Goal: Transaction & Acquisition: Subscribe to service/newsletter

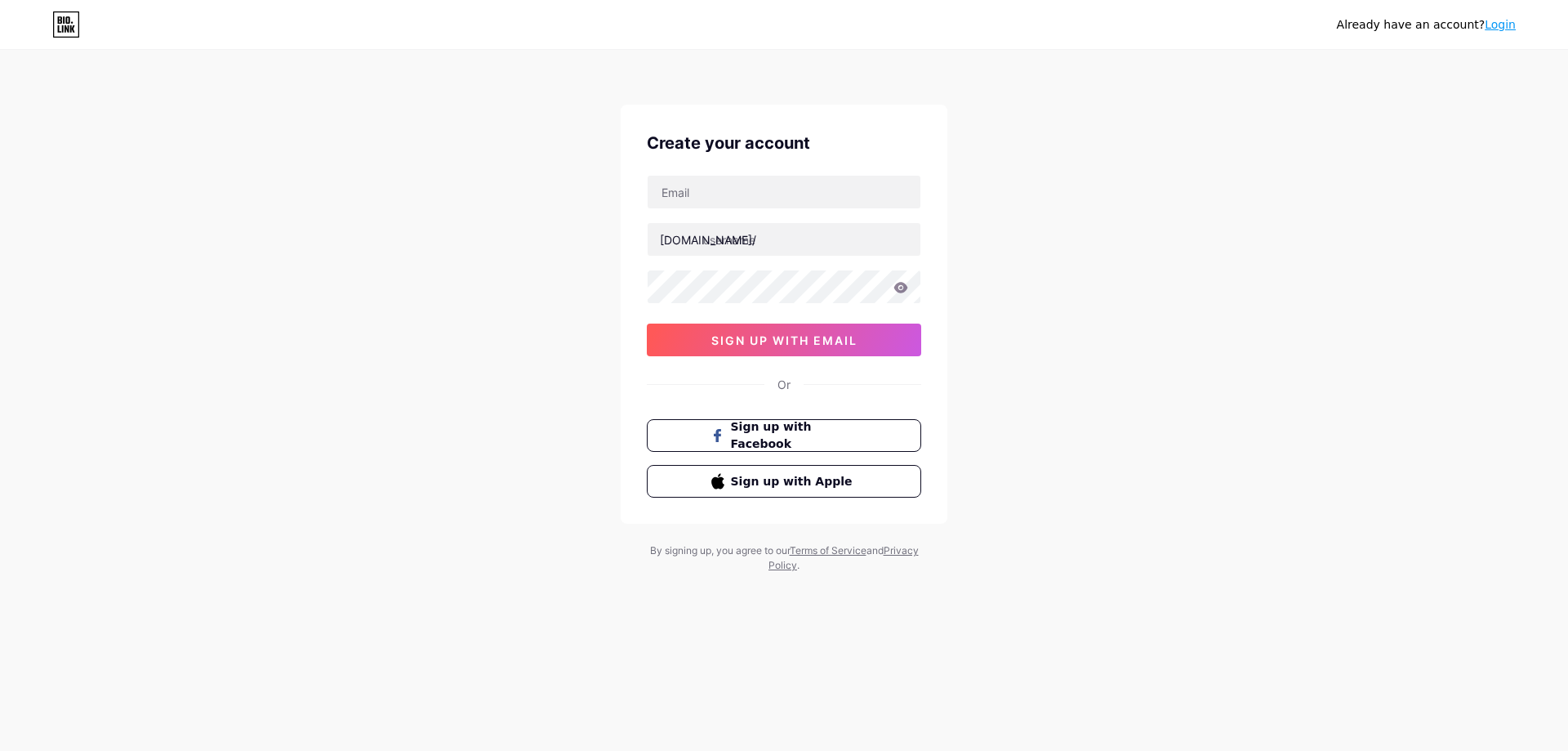
click at [1500, 20] on link "Login" at bounding box center [1500, 25] width 31 height 14
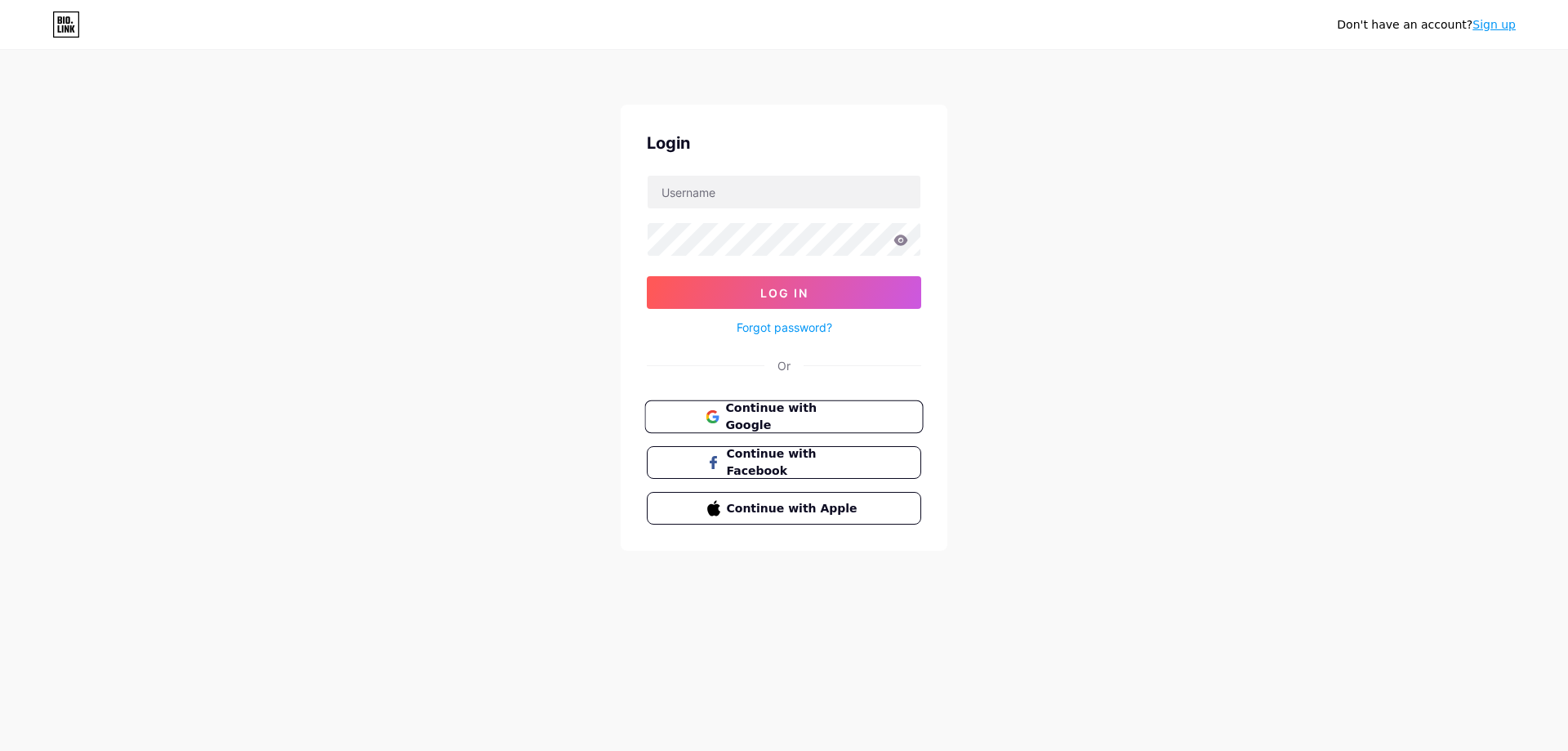
click at [797, 418] on span "Continue with Google" at bounding box center [793, 417] width 136 height 35
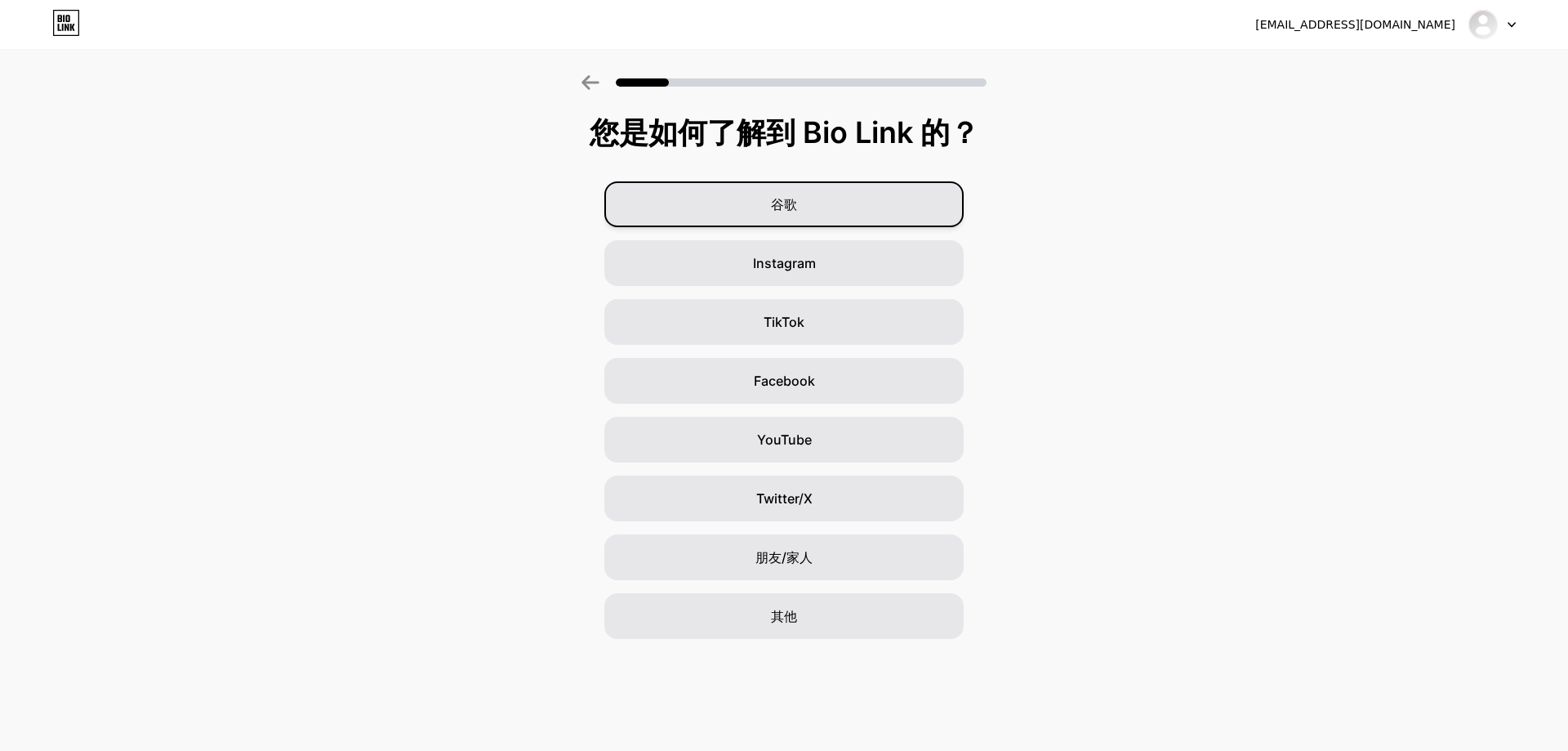
click at [671, 189] on div "谷歌" at bounding box center [784, 204] width 360 height 45
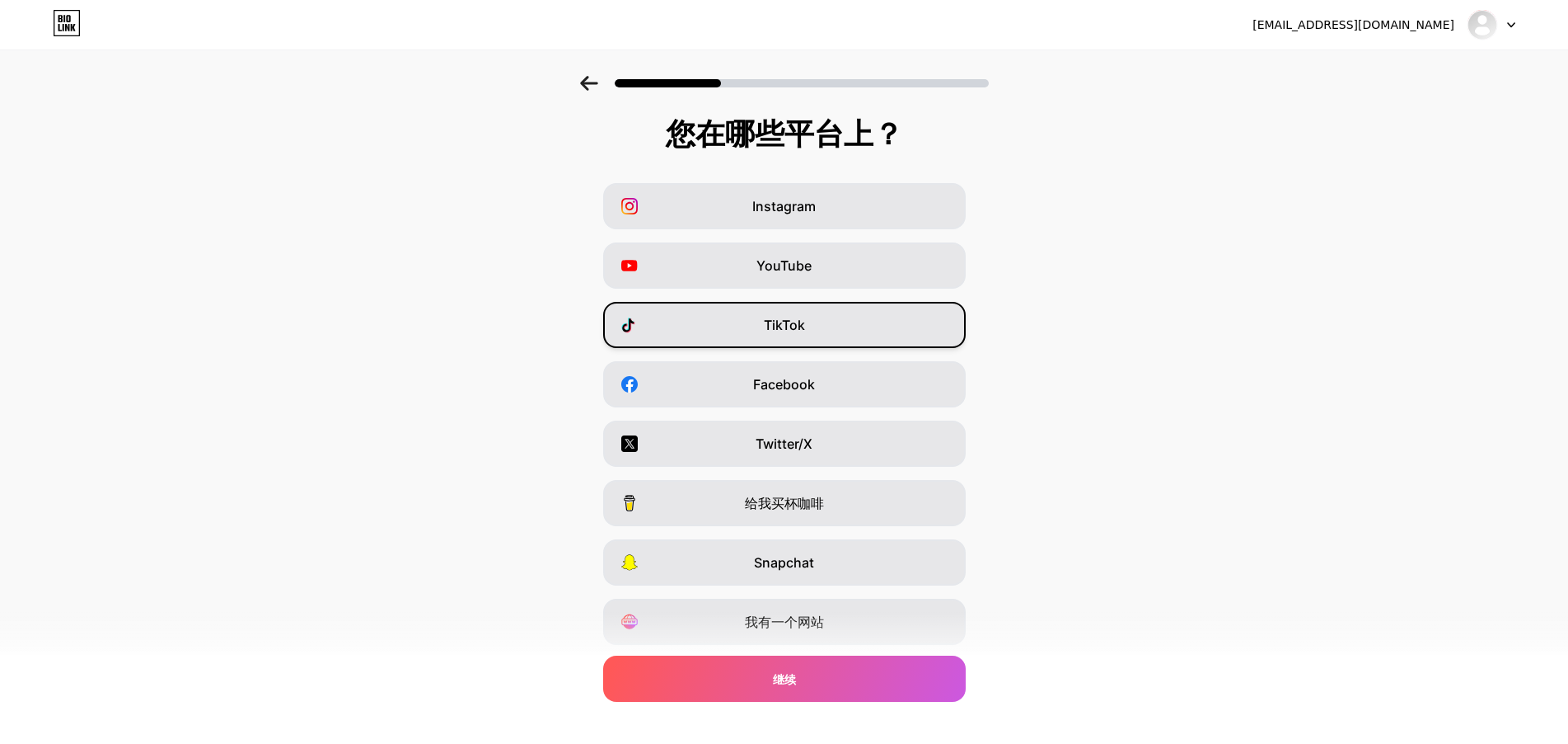
click at [853, 330] on div "TikTok" at bounding box center [784, 324] width 363 height 46
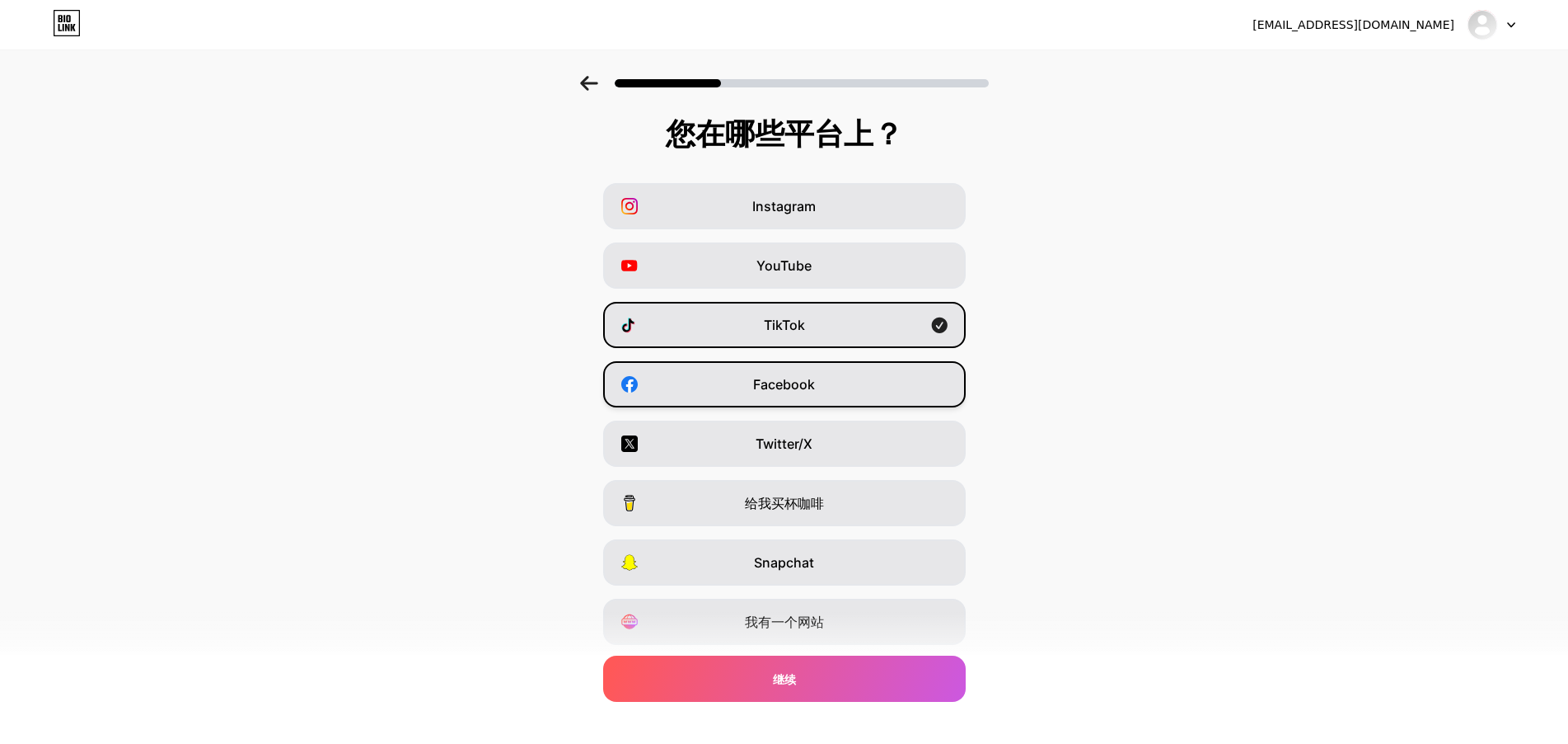
click at [843, 382] on div "Facebook" at bounding box center [784, 384] width 363 height 46
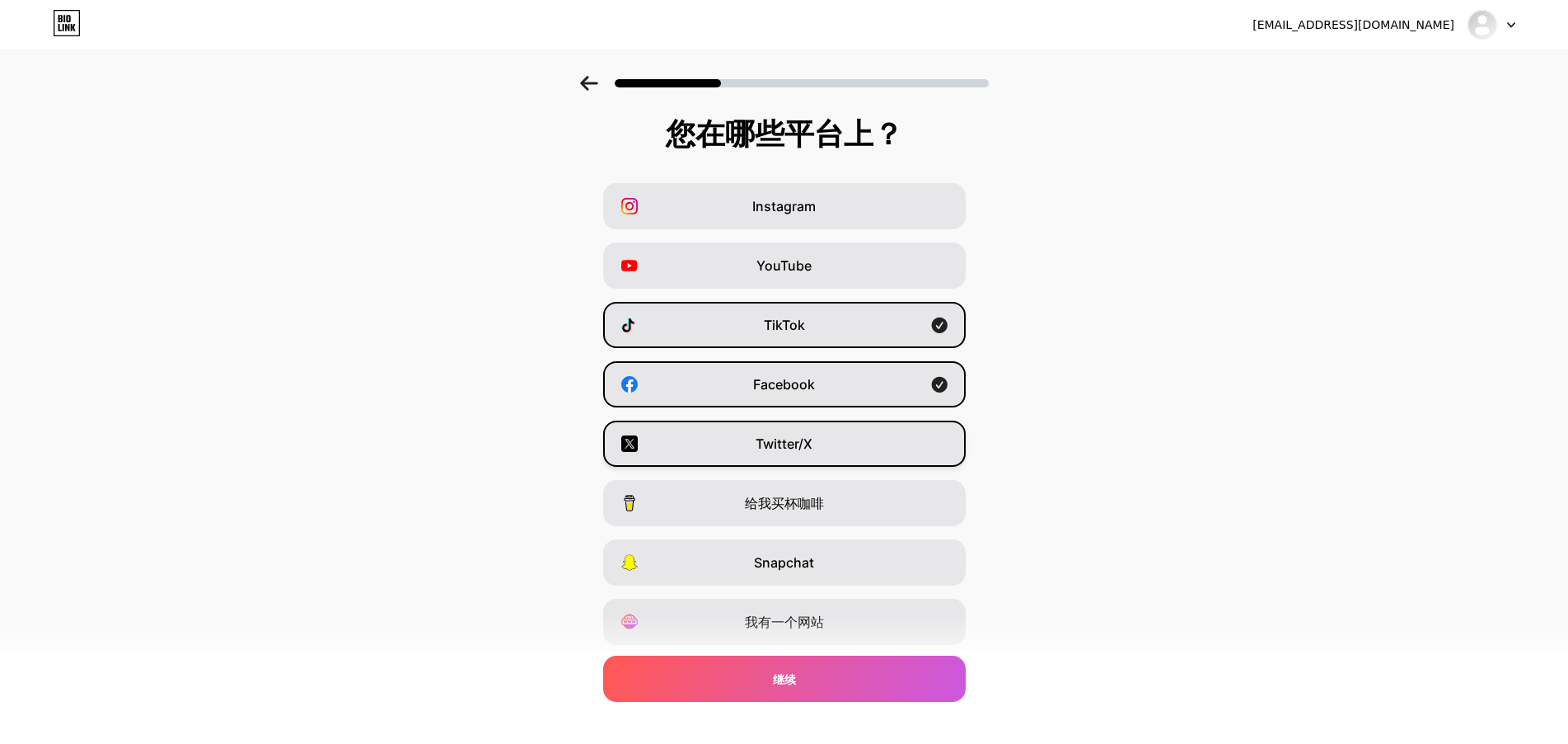
click at [805, 439] on font "Twitter/X" at bounding box center [784, 443] width 56 height 17
click at [759, 507] on font "给我买杯咖啡" at bounding box center [784, 502] width 79 height 17
click at [776, 503] on font "给我买杯咖啡" at bounding box center [784, 502] width 79 height 17
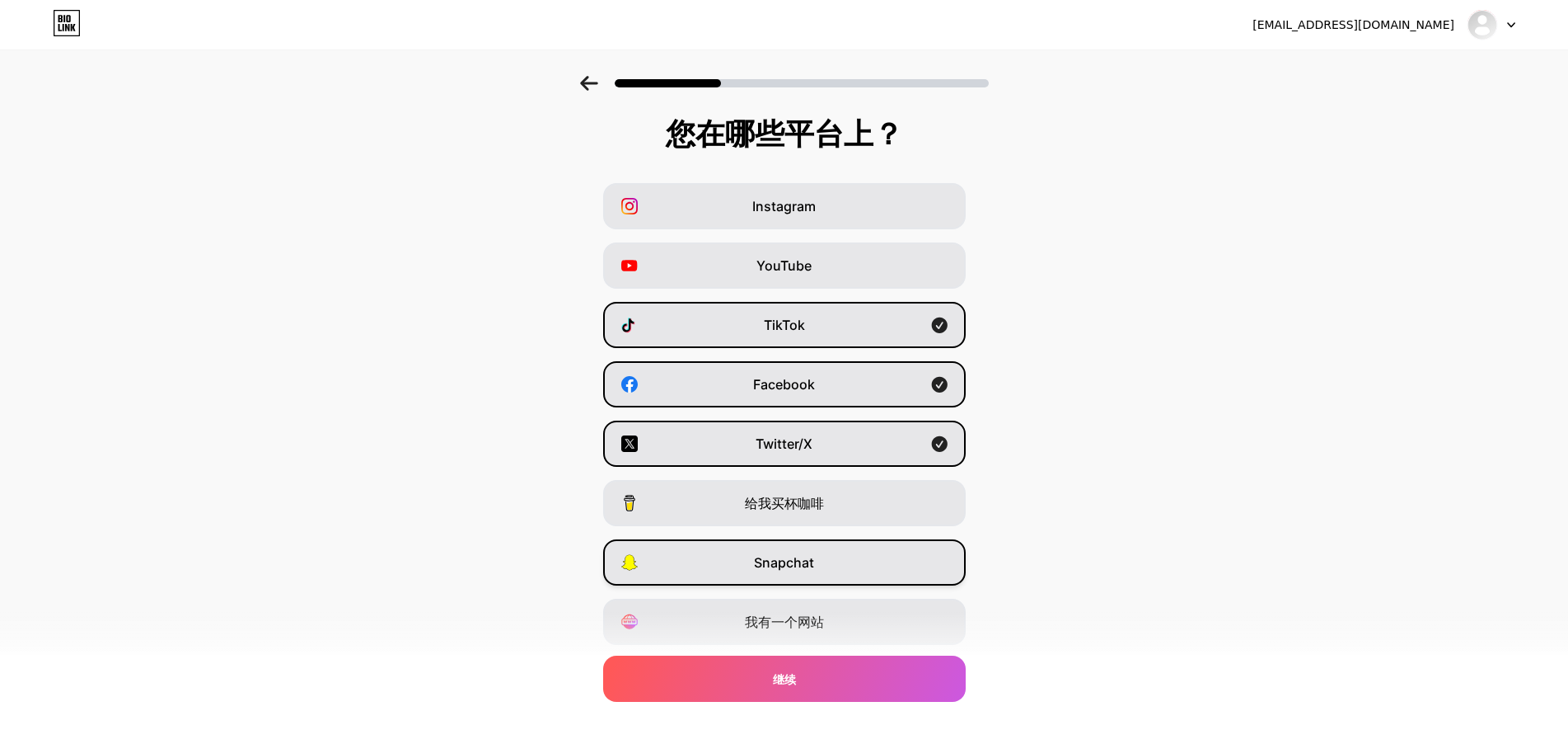
click at [739, 552] on div "Snapchat" at bounding box center [784, 562] width 363 height 46
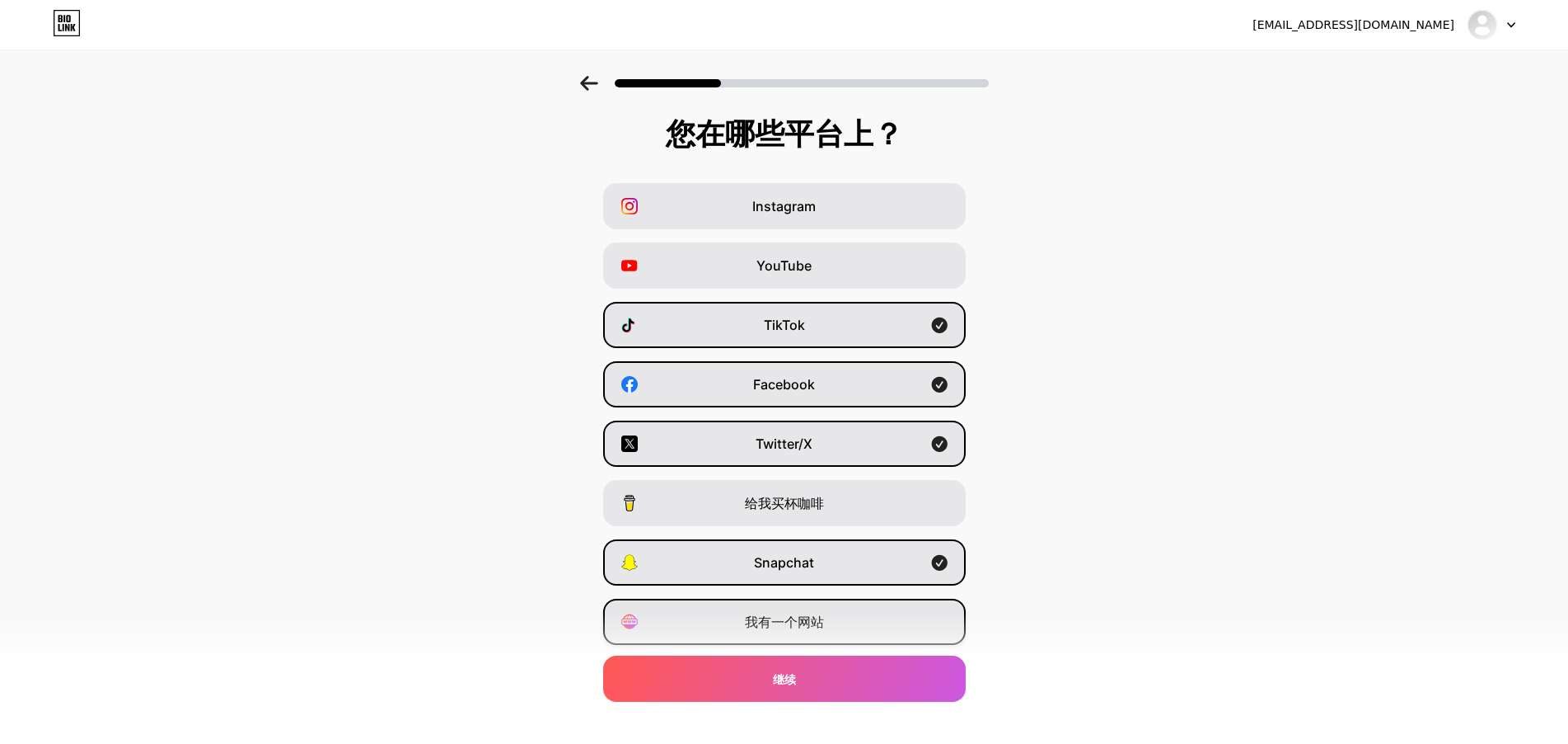
click at [728, 613] on div "我有一个网站" at bounding box center [784, 621] width 363 height 46
click at [713, 610] on div "我有一个网站" at bounding box center [784, 621] width 363 height 46
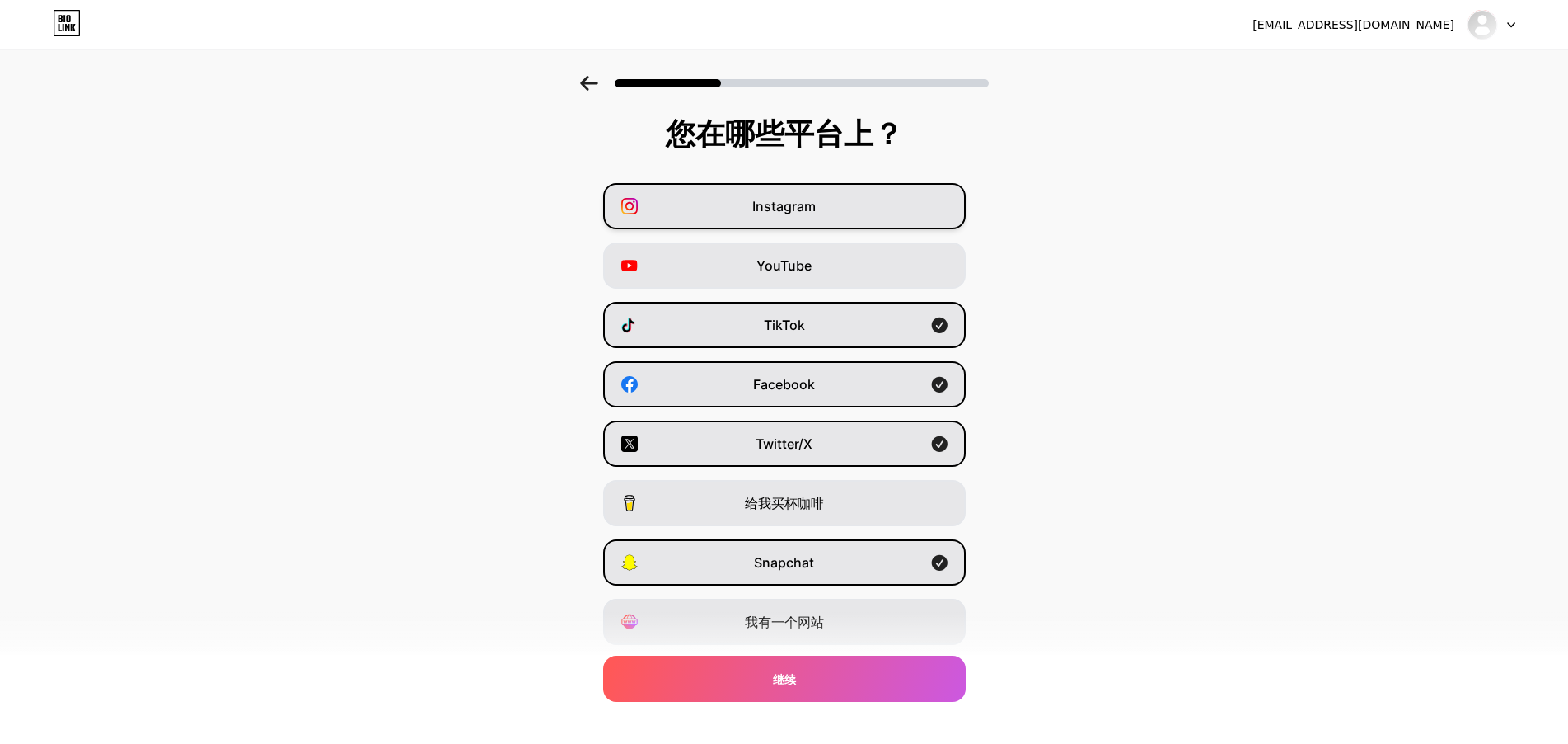
click at [744, 191] on div "Instagram" at bounding box center [784, 205] width 363 height 46
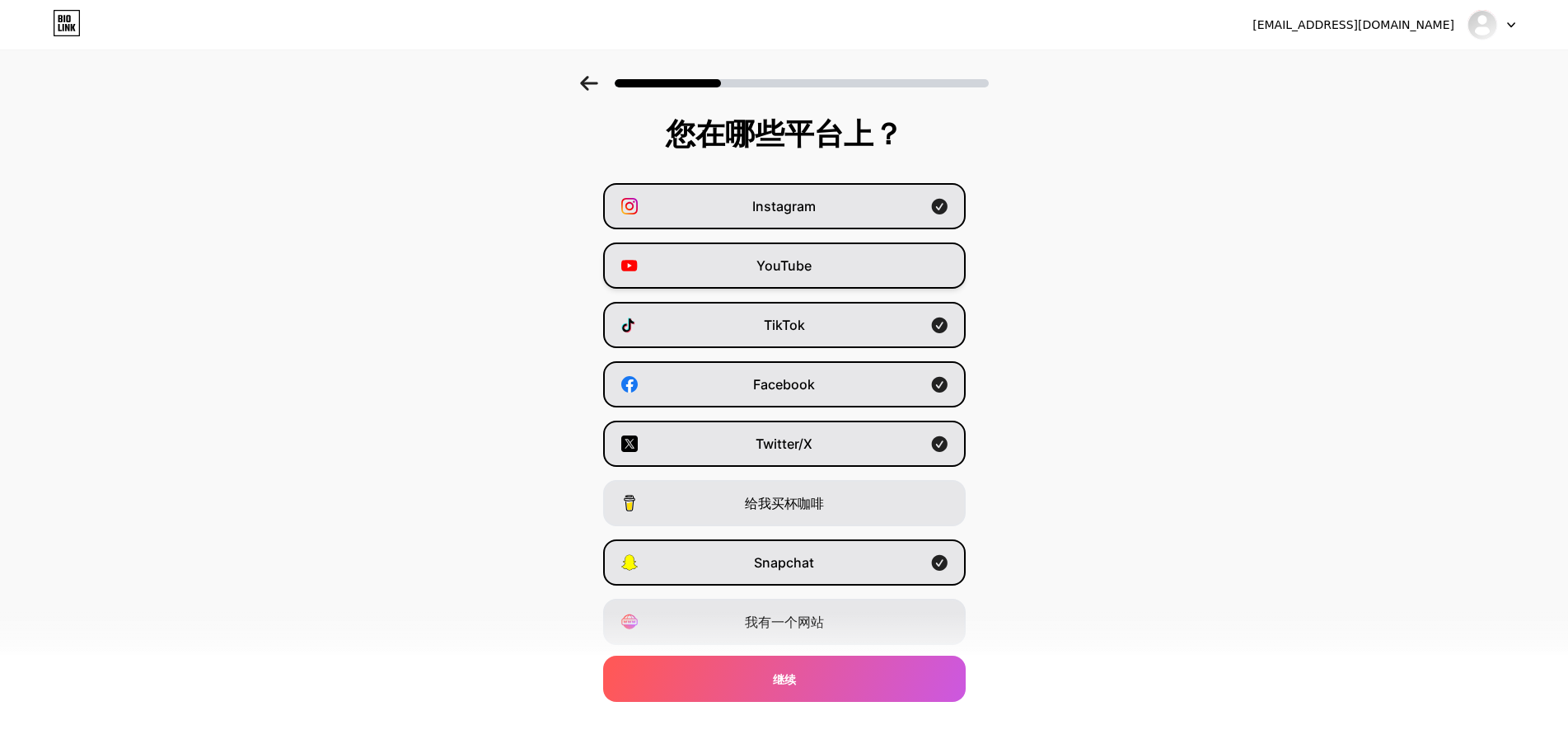
click at [723, 246] on div "Instagram YouTube TikTok Facebook Twitter/X 给我买杯咖啡 Snapchat 我有一个网站" at bounding box center [784, 414] width 1551 height 462
drag, startPoint x: 815, startPoint y: 675, endPoint x: 862, endPoint y: 246, distance: 431.6
click at [893, 263] on div "您在哪些平台上？ Instagram YouTube TikTok Facebook Twitter/X 给我买杯咖啡 Snapchat 我有一个网站 继续" at bounding box center [784, 381] width 1568 height 528
click at [853, 250] on div "YouTube" at bounding box center [784, 265] width 363 height 46
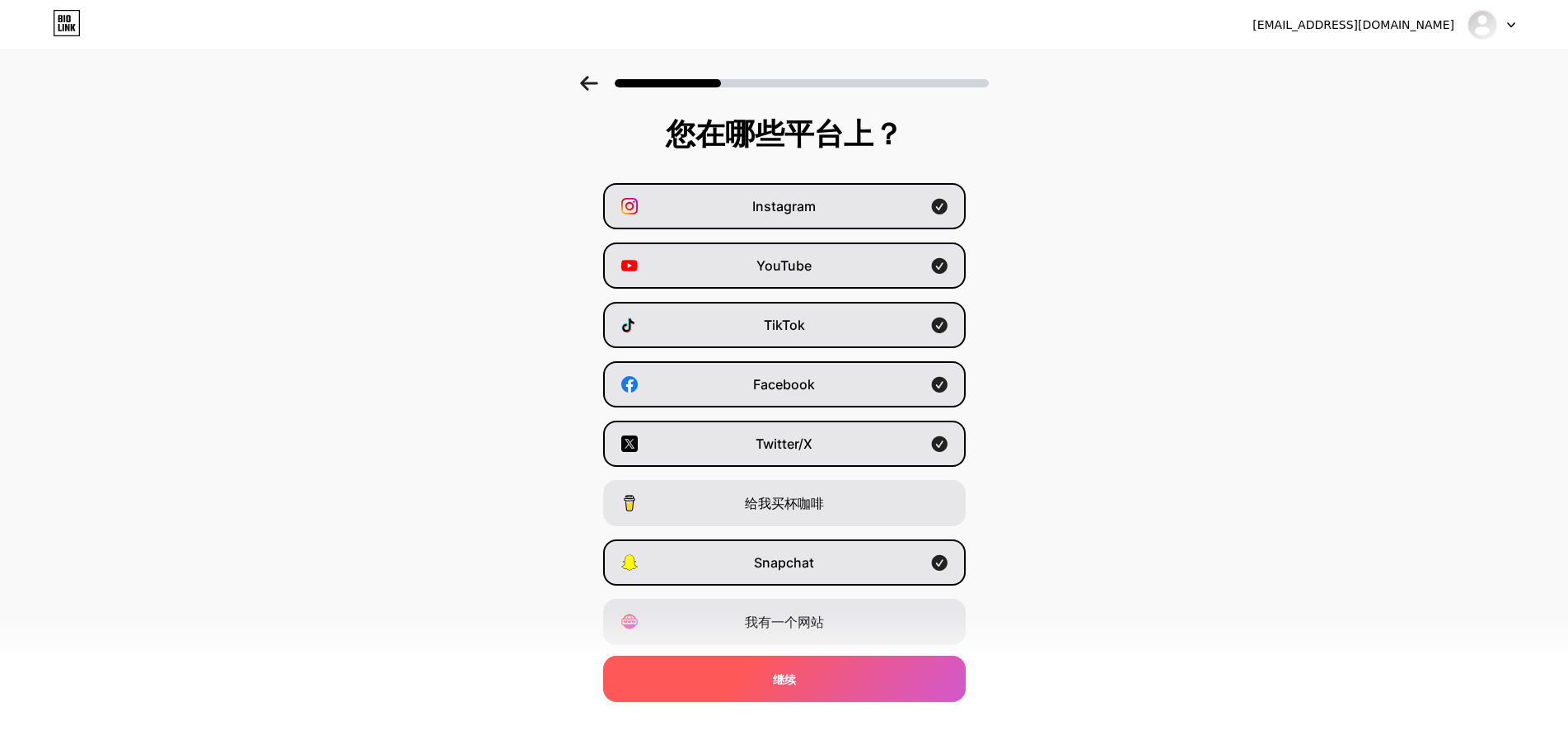
click at [891, 669] on div "继续" at bounding box center [784, 678] width 363 height 46
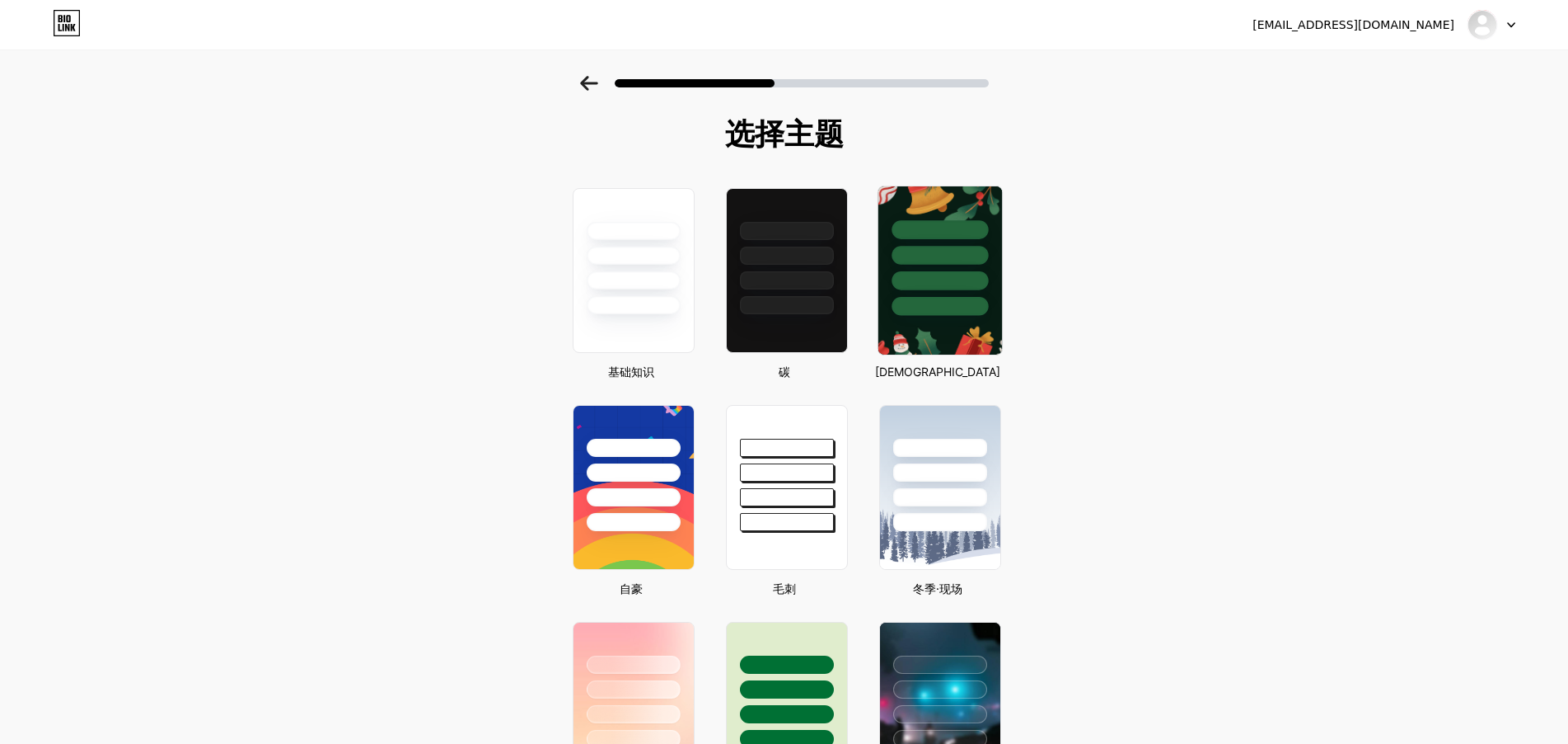
click at [970, 321] on img at bounding box center [939, 270] width 124 height 168
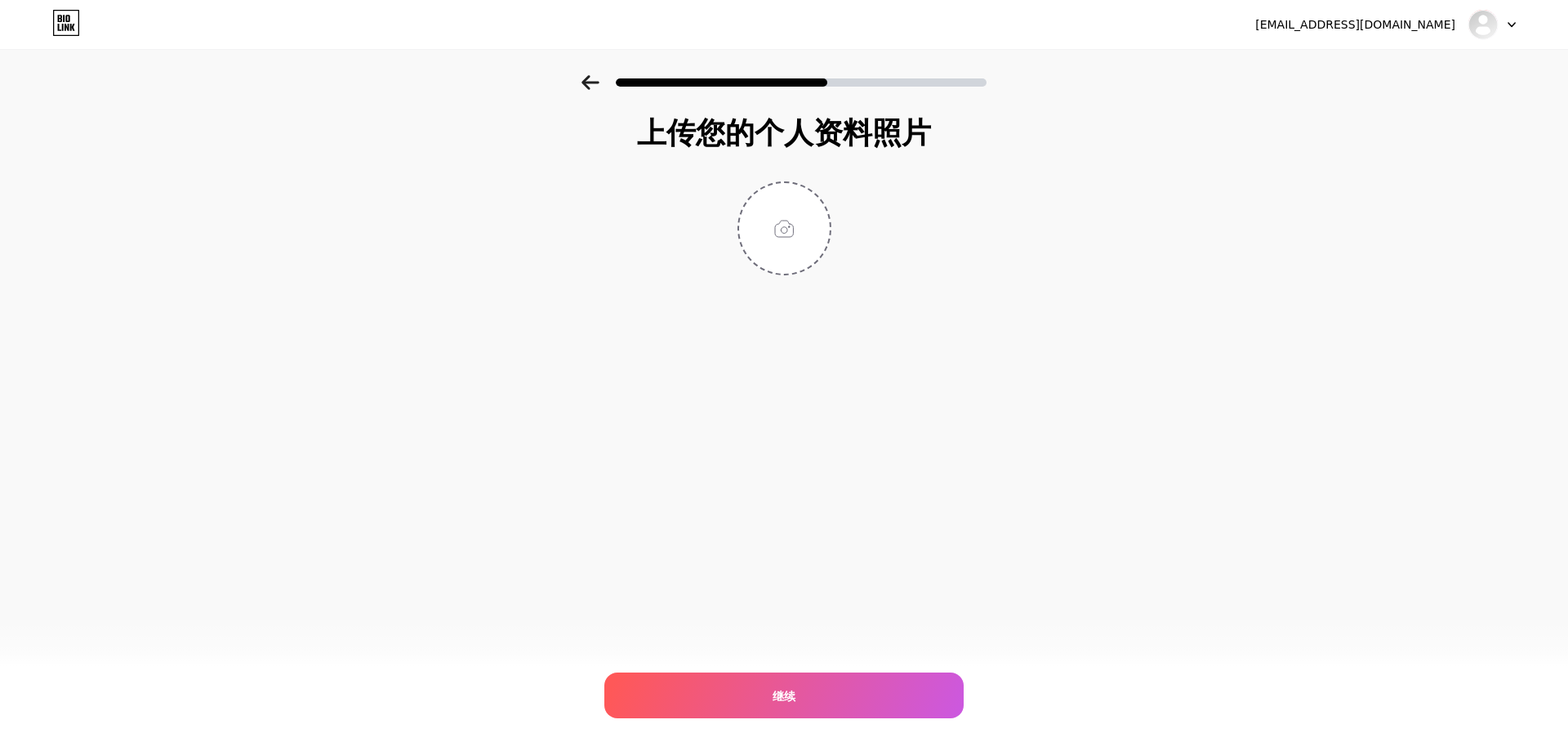
click at [593, 82] on icon at bounding box center [591, 82] width 17 height 14
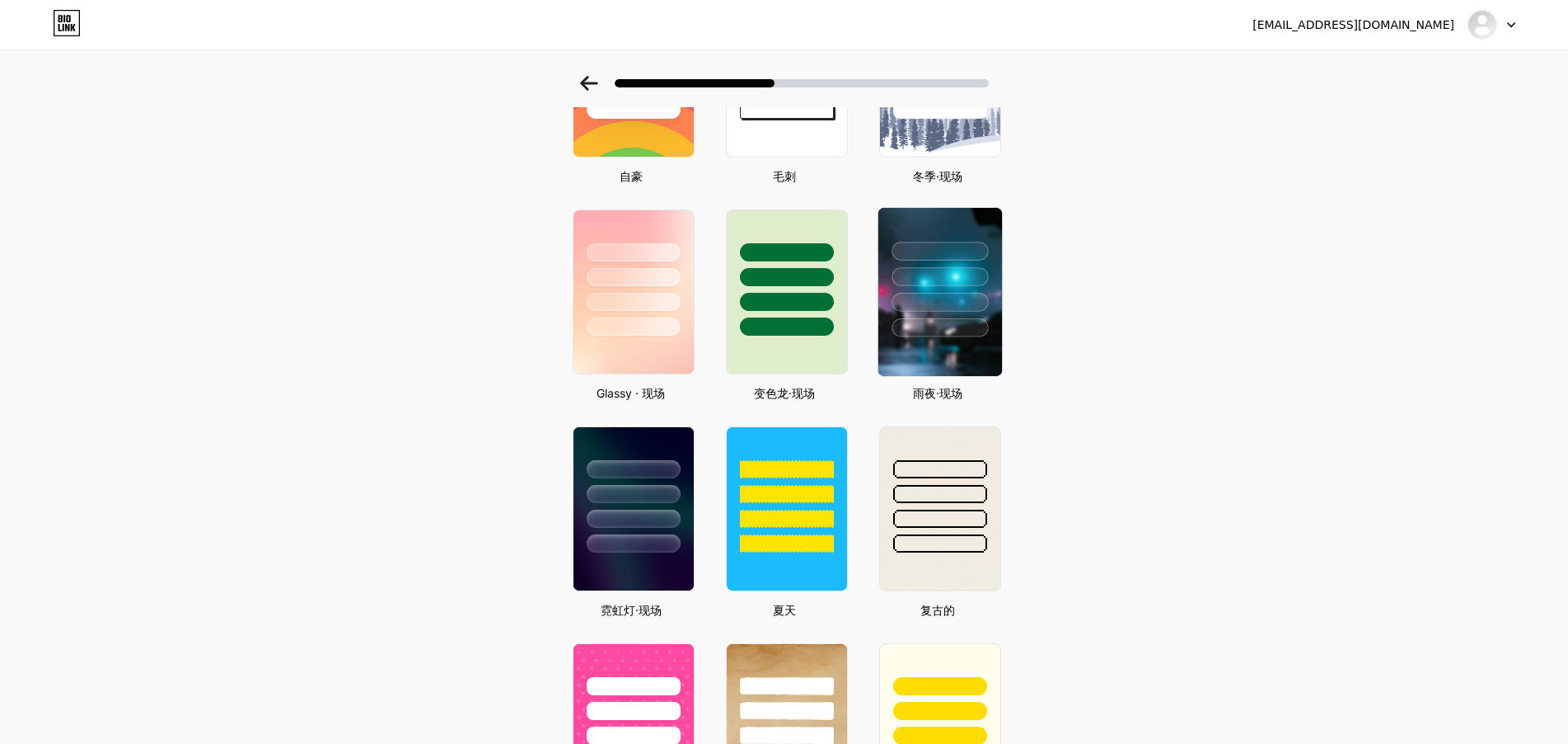
scroll to position [275, 0]
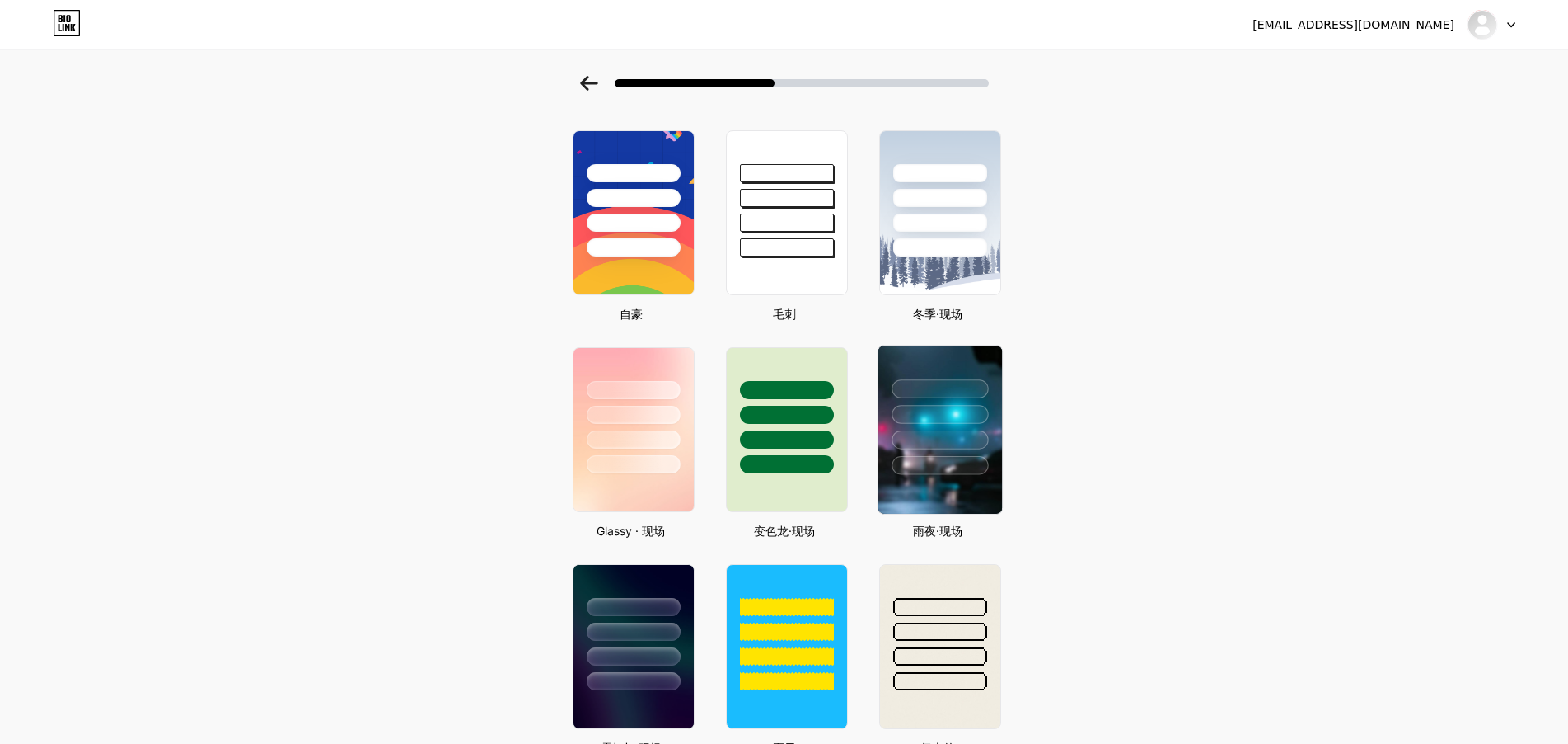
click at [942, 413] on div at bounding box center [939, 414] width 96 height 19
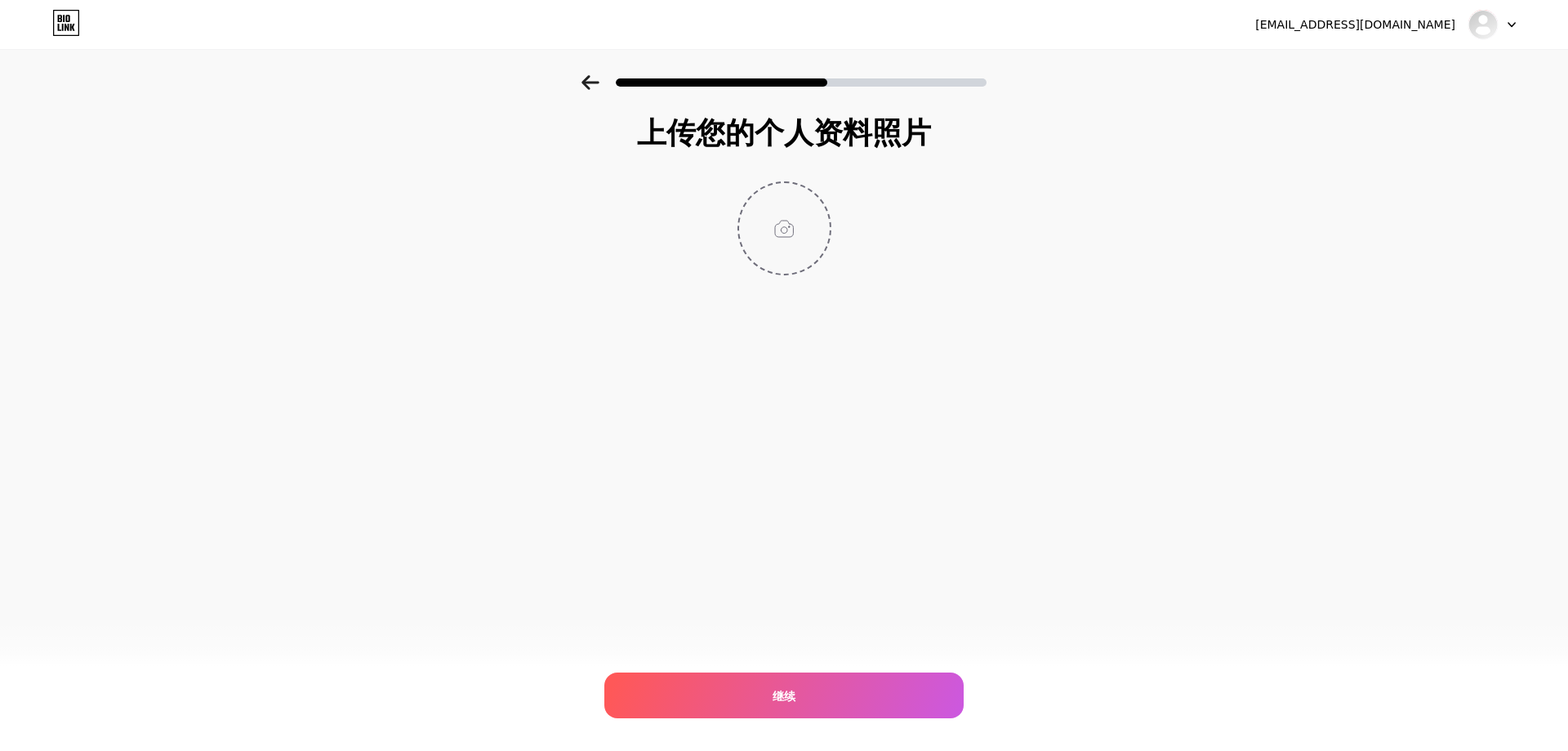
click at [785, 227] on input "file" at bounding box center [784, 229] width 91 height 91
drag, startPoint x: 829, startPoint y: 181, endPoint x: 821, endPoint y: 188, distance: 10.6
click at [827, 183] on div "上传您的个人资料照片 继续" at bounding box center [784, 195] width 327 height 159
click at [799, 225] on input "file" at bounding box center [784, 229] width 91 height 91
type input "C:\fakepath\e95fcea0064508eeebeb0d967dd51529.png"
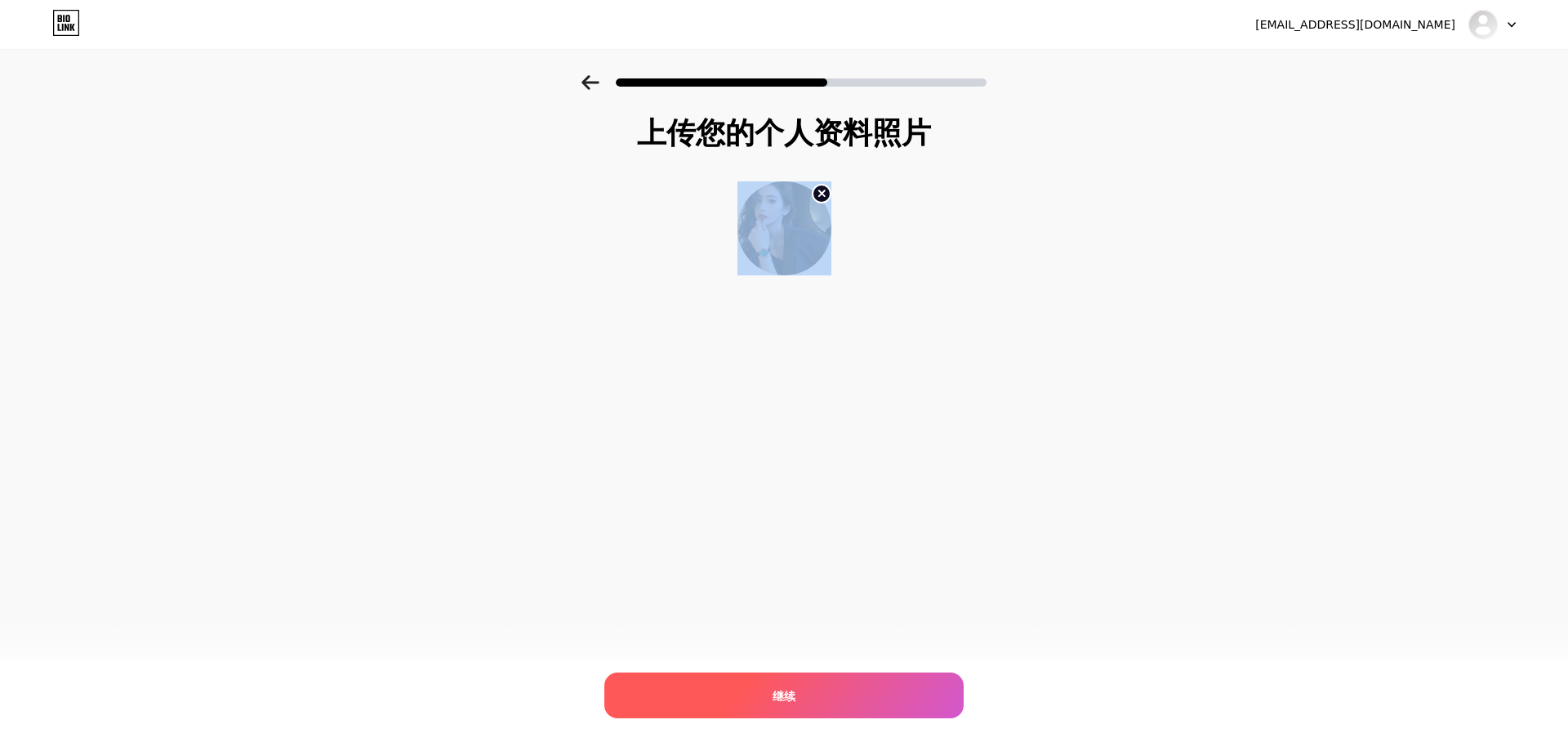
click at [754, 694] on div "继续" at bounding box center [784, 695] width 360 height 45
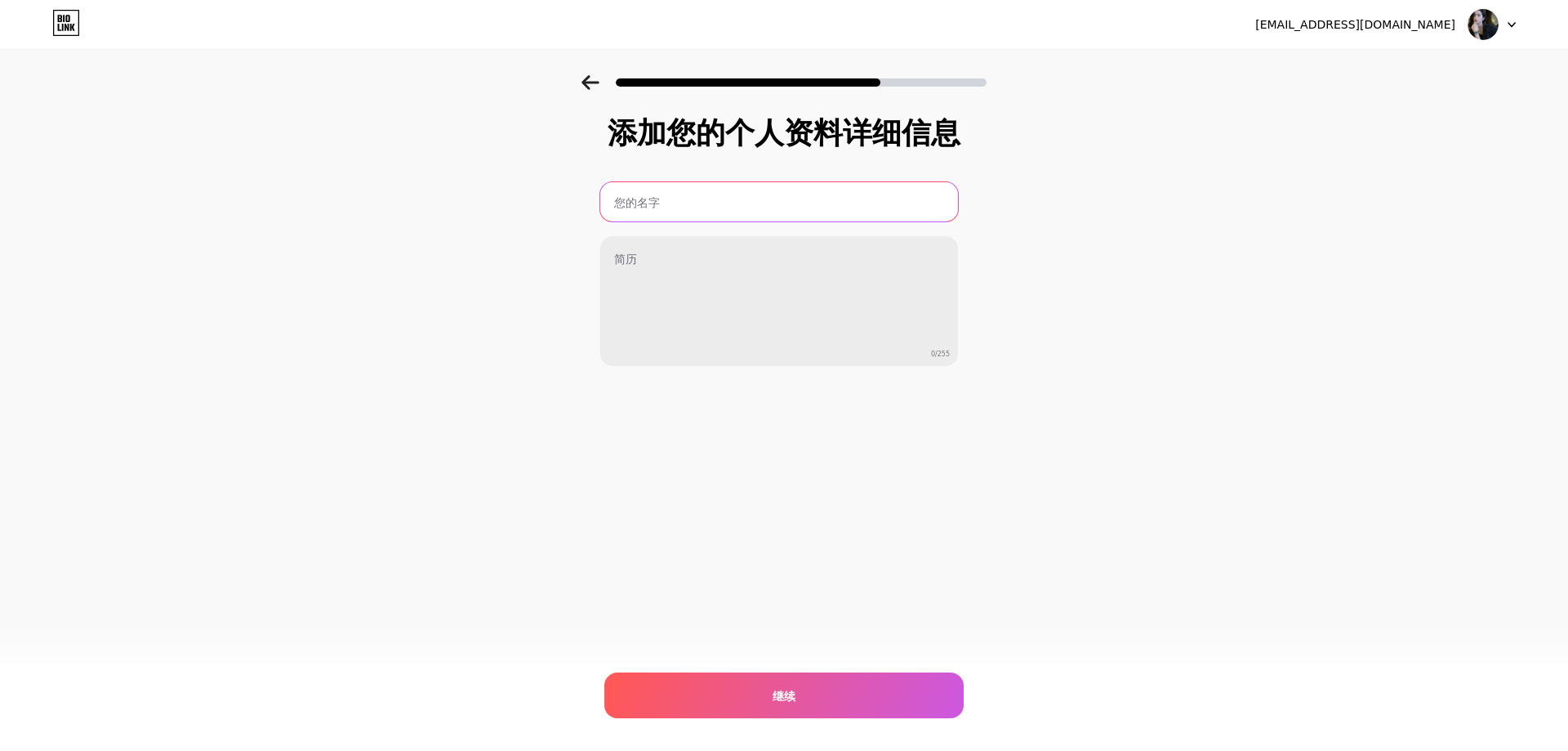
click at [758, 209] on input "text" at bounding box center [779, 202] width 358 height 40
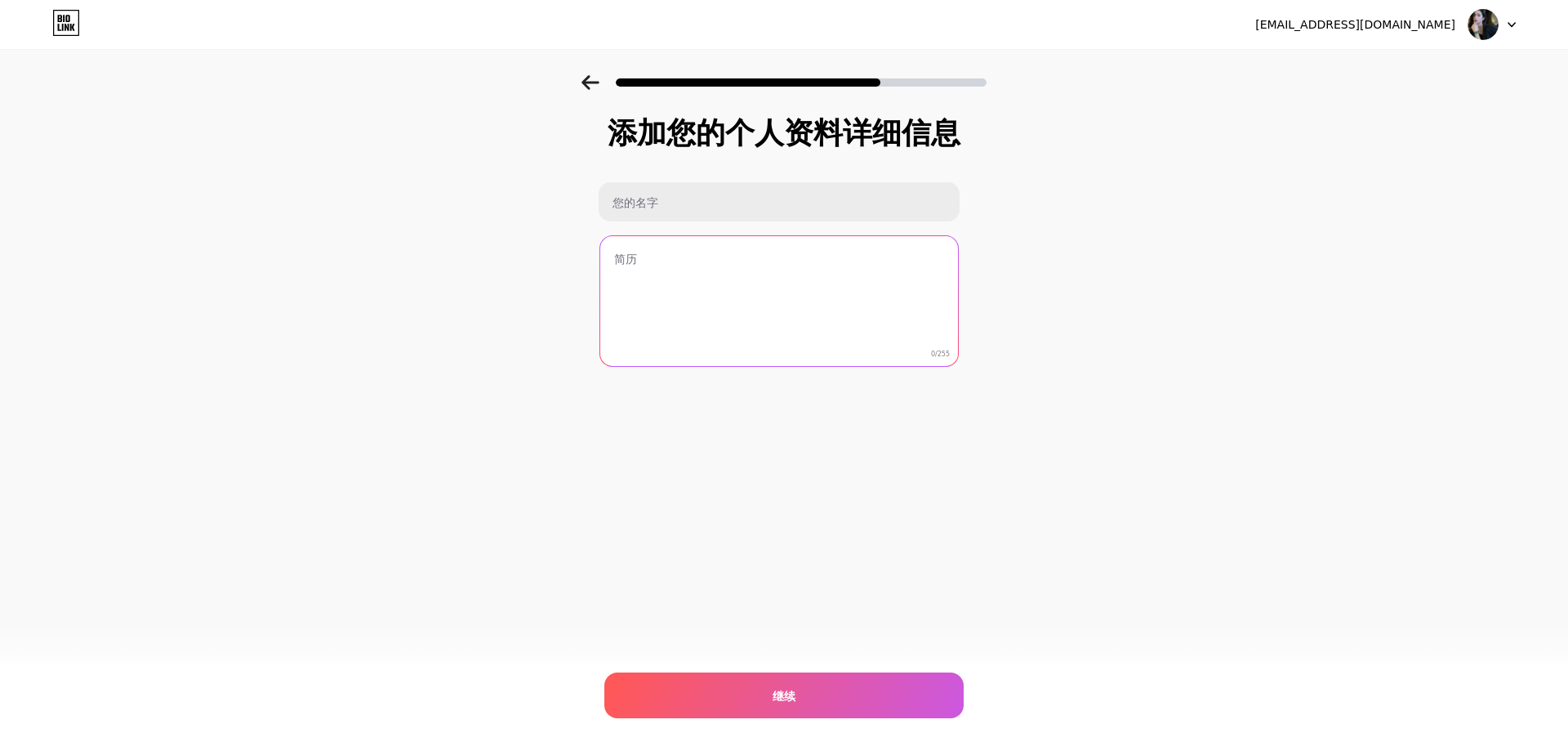
click at [710, 260] on textarea at bounding box center [779, 302] width 358 height 131
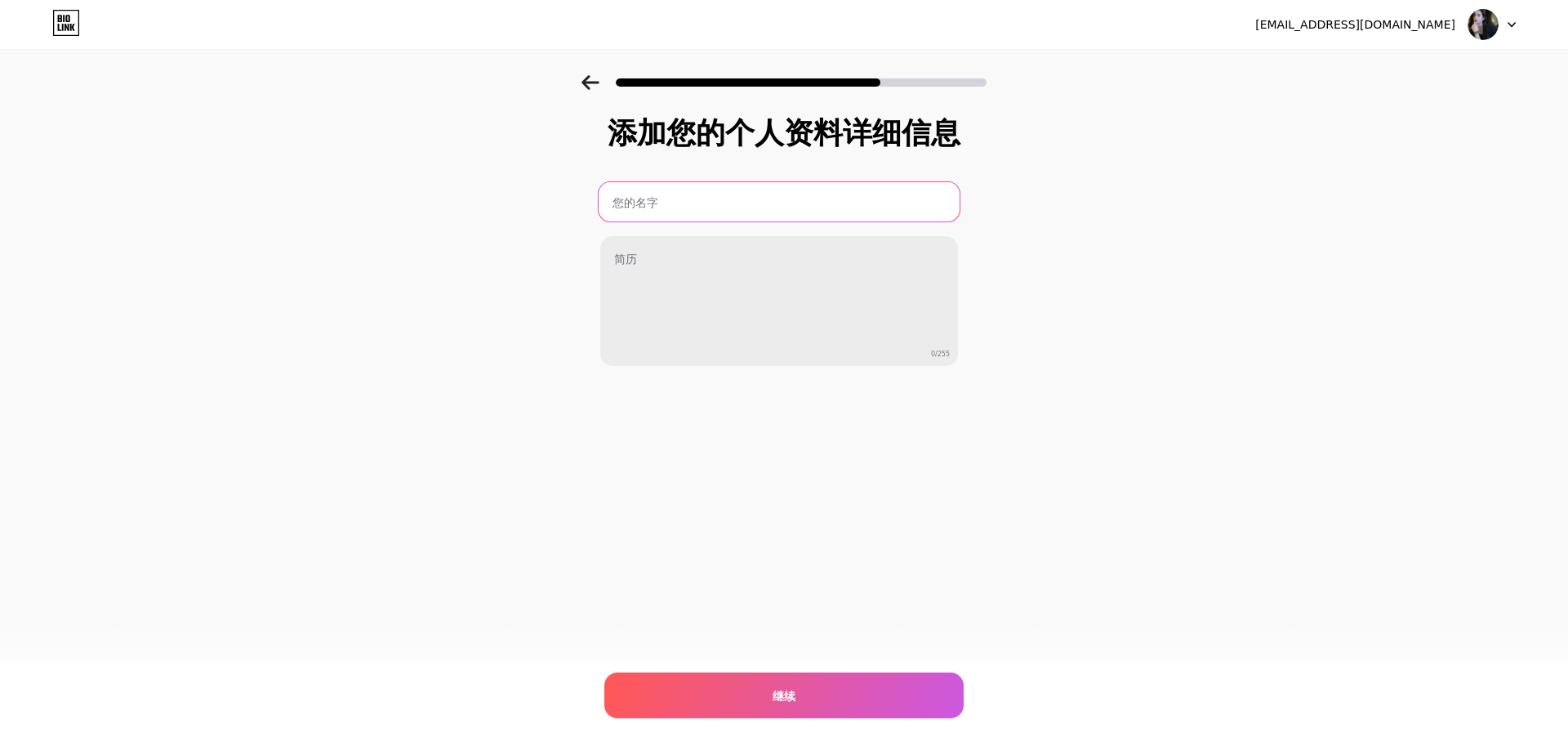
click at [721, 193] on input "text" at bounding box center [780, 202] width 361 height 40
click at [807, 226] on div "0/255" at bounding box center [779, 274] width 360 height 185
click at [812, 210] on input "text" at bounding box center [780, 202] width 361 height 40
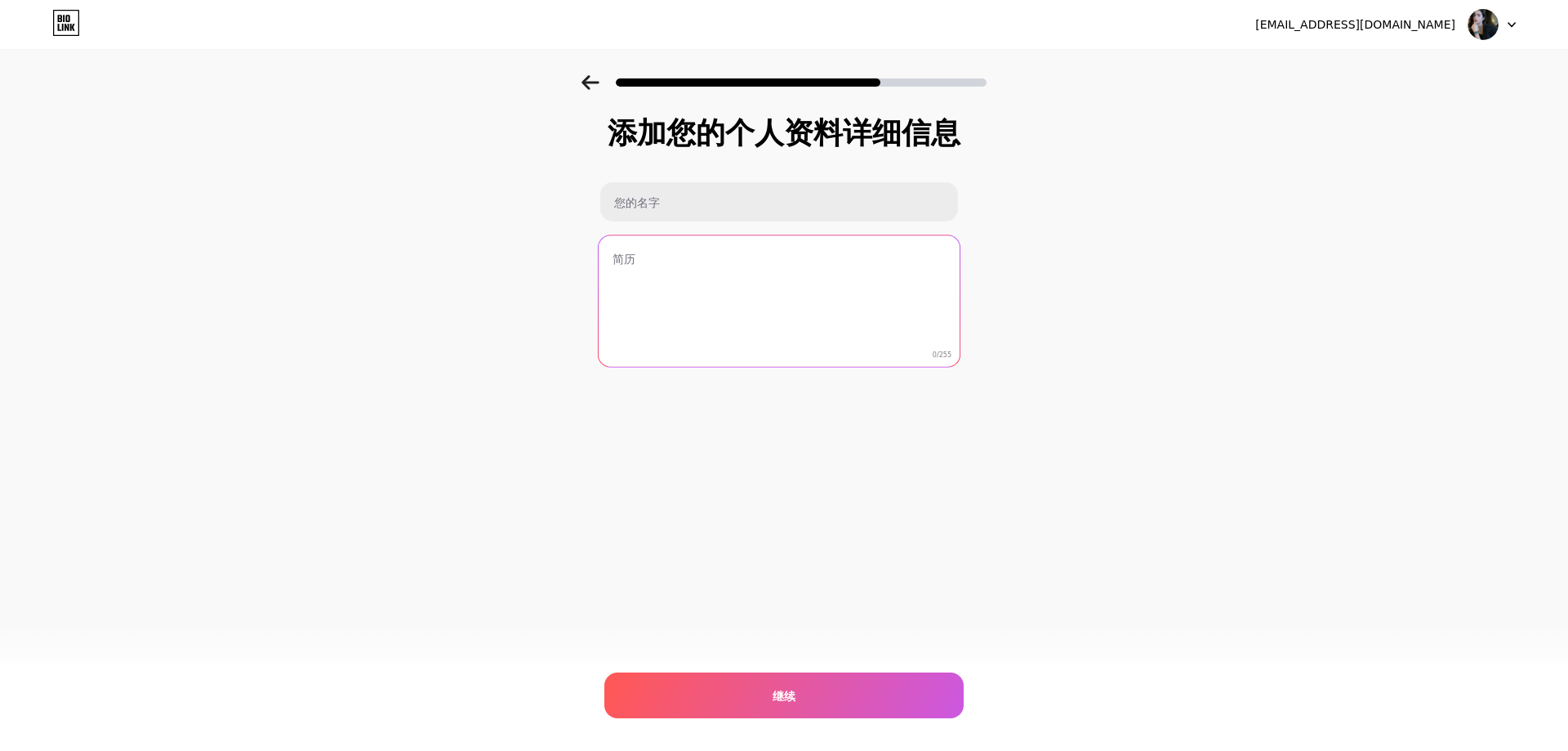
click at [768, 280] on textarea at bounding box center [780, 302] width 361 height 133
paste textarea "Enjoy collecting luxury watches, if you have any questions please contact us on…"
type textarea "Enjoy collecting luxury watches, if you have any questions please contact us on…"
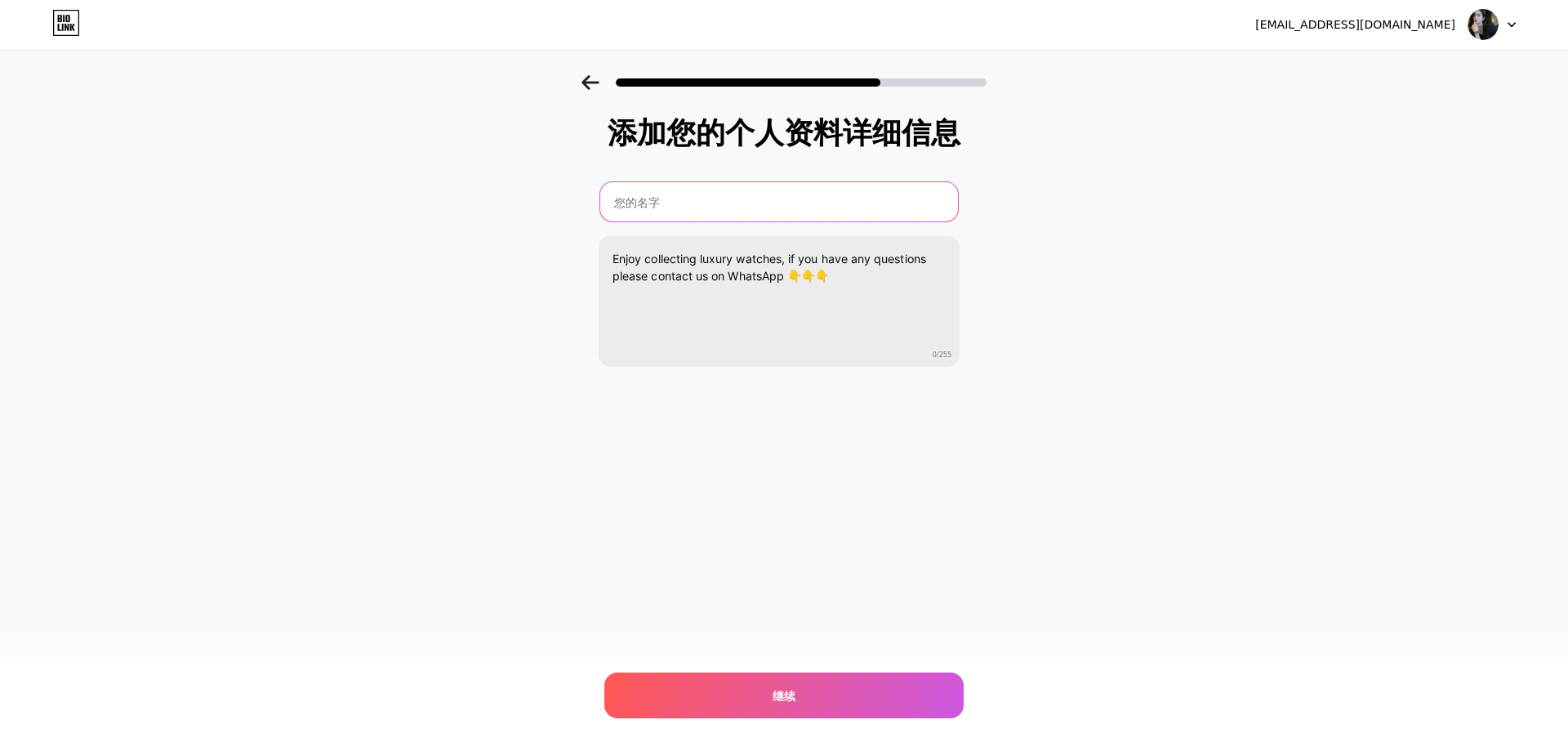
click at [782, 204] on input "text" at bounding box center [779, 202] width 358 height 40
click at [751, 207] on input "text" at bounding box center [780, 202] width 361 height 40
type input "Mollisa"
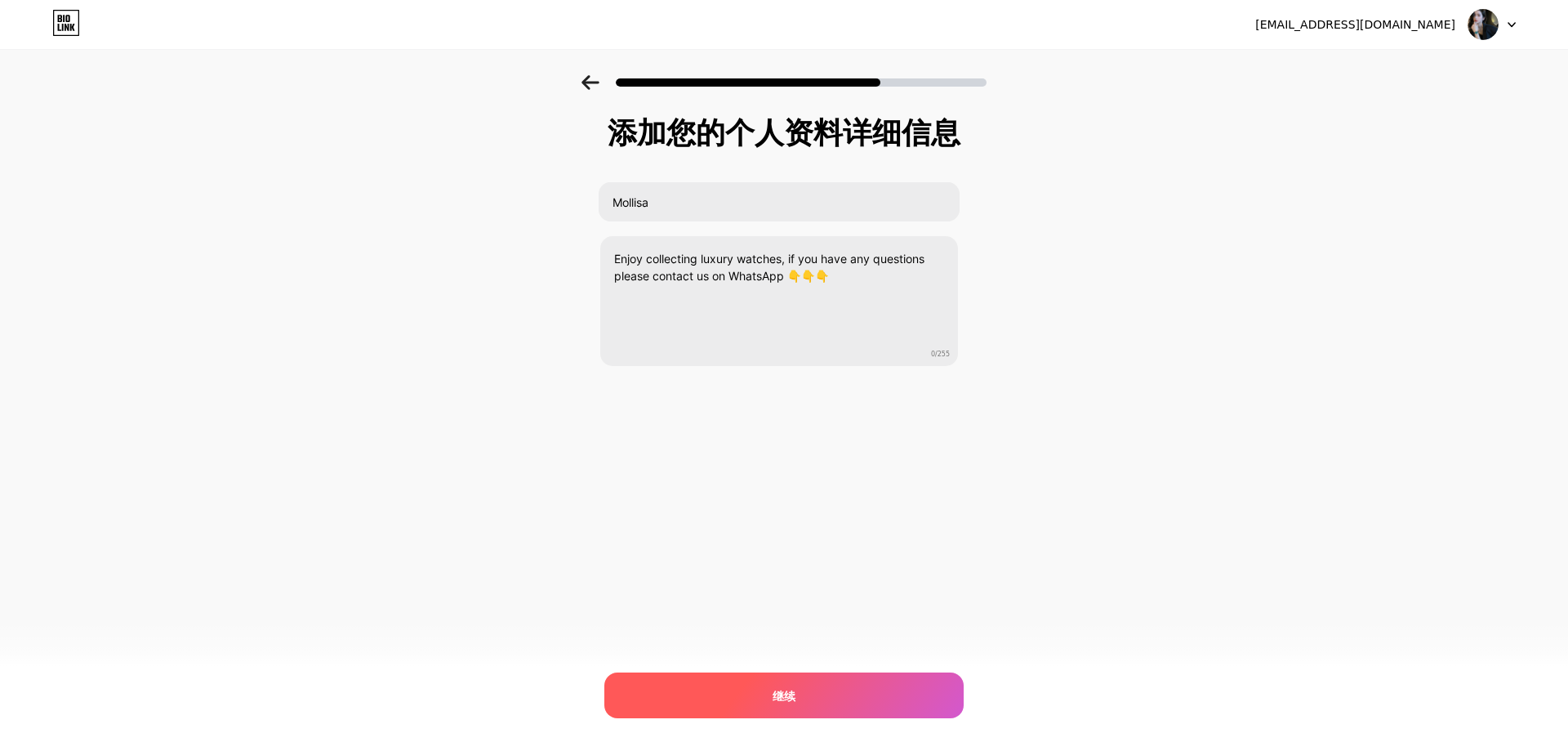
click at [737, 701] on div "继续" at bounding box center [784, 695] width 360 height 45
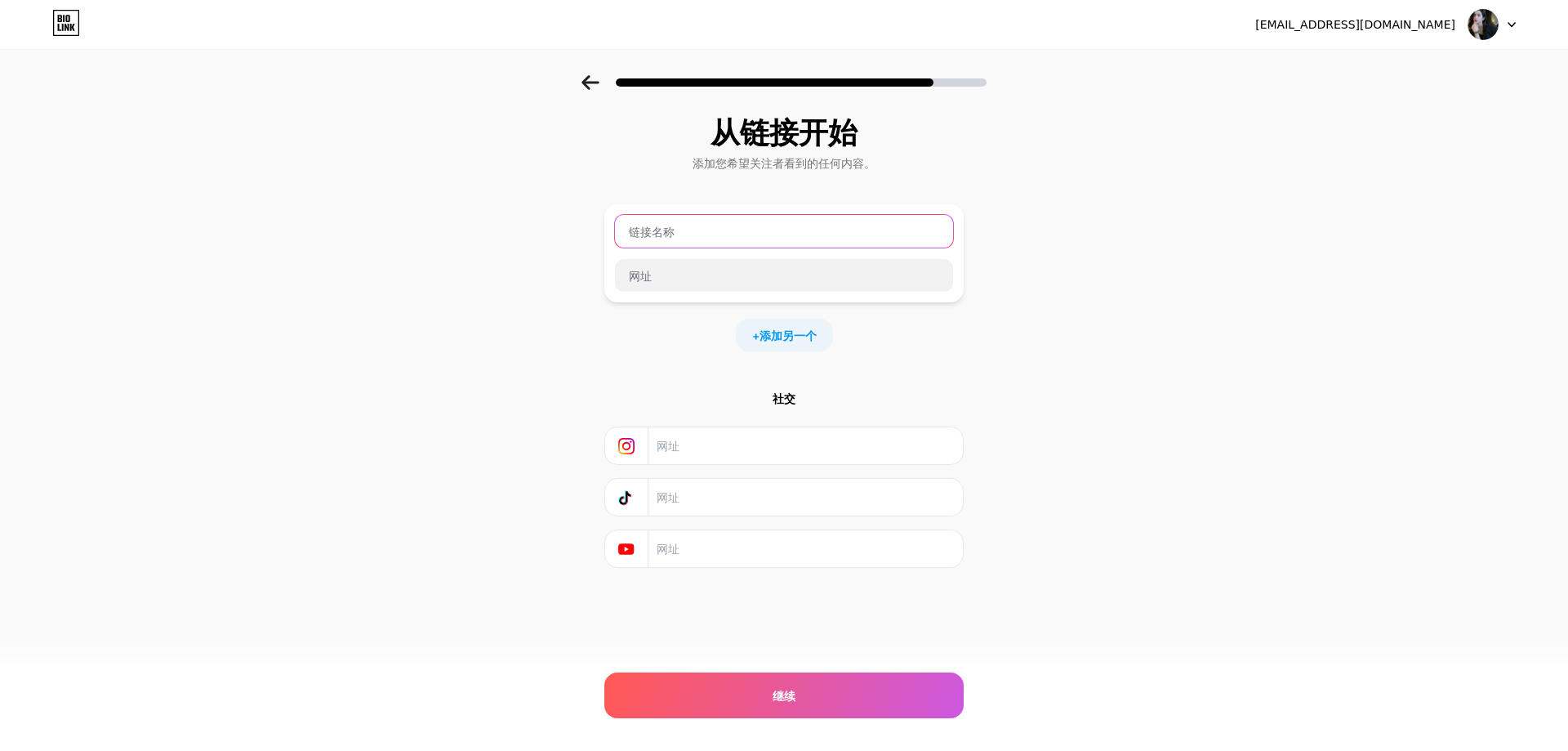
click at [825, 229] on input "text" at bounding box center [784, 232] width 338 height 33
click at [839, 493] on input "text" at bounding box center [805, 497] width 296 height 37
click at [860, 240] on input "text" at bounding box center [784, 232] width 338 height 33
click at [793, 348] on div "+ 添加另一个" at bounding box center [784, 335] width 97 height 33
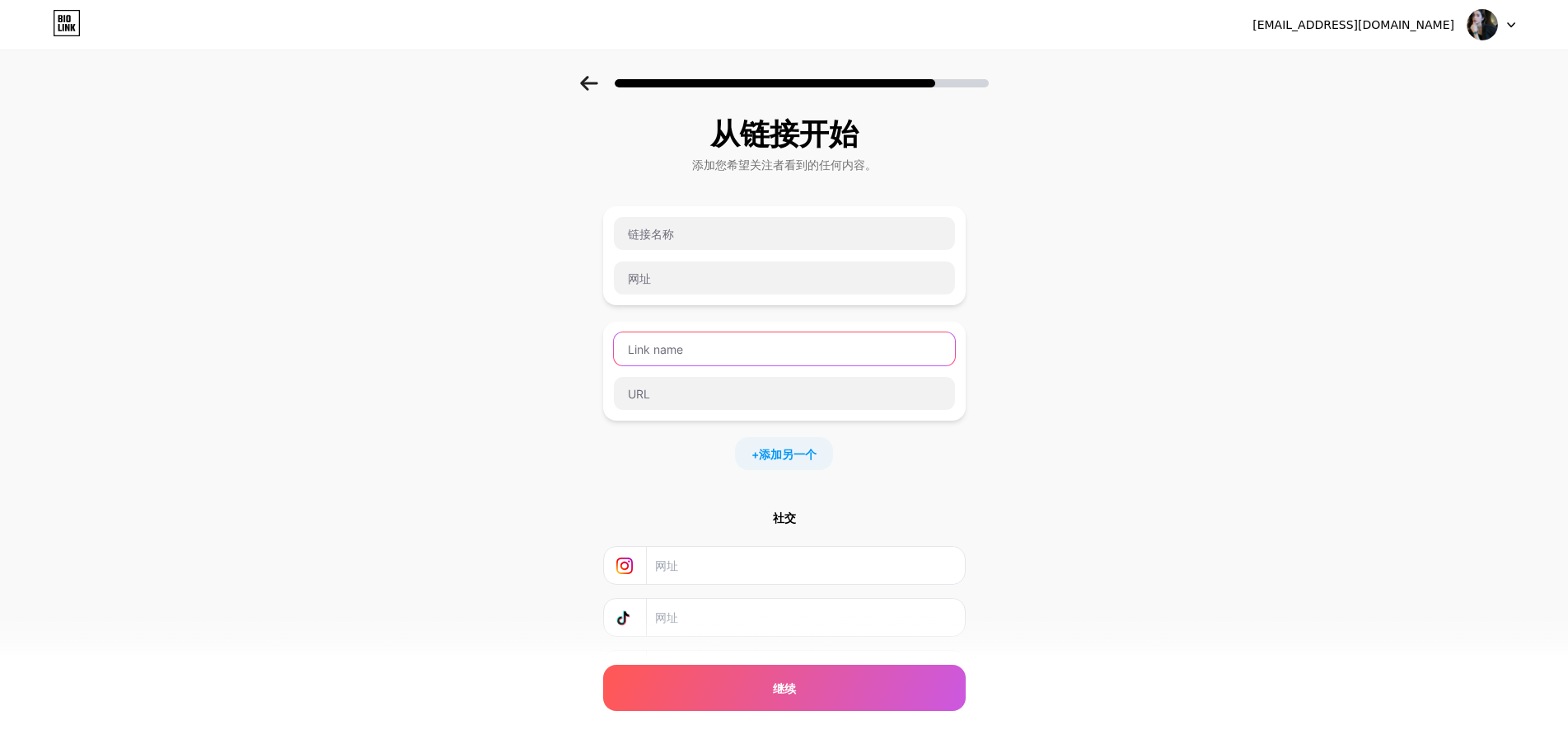
click at [728, 348] on input "text" at bounding box center [784, 349] width 341 height 33
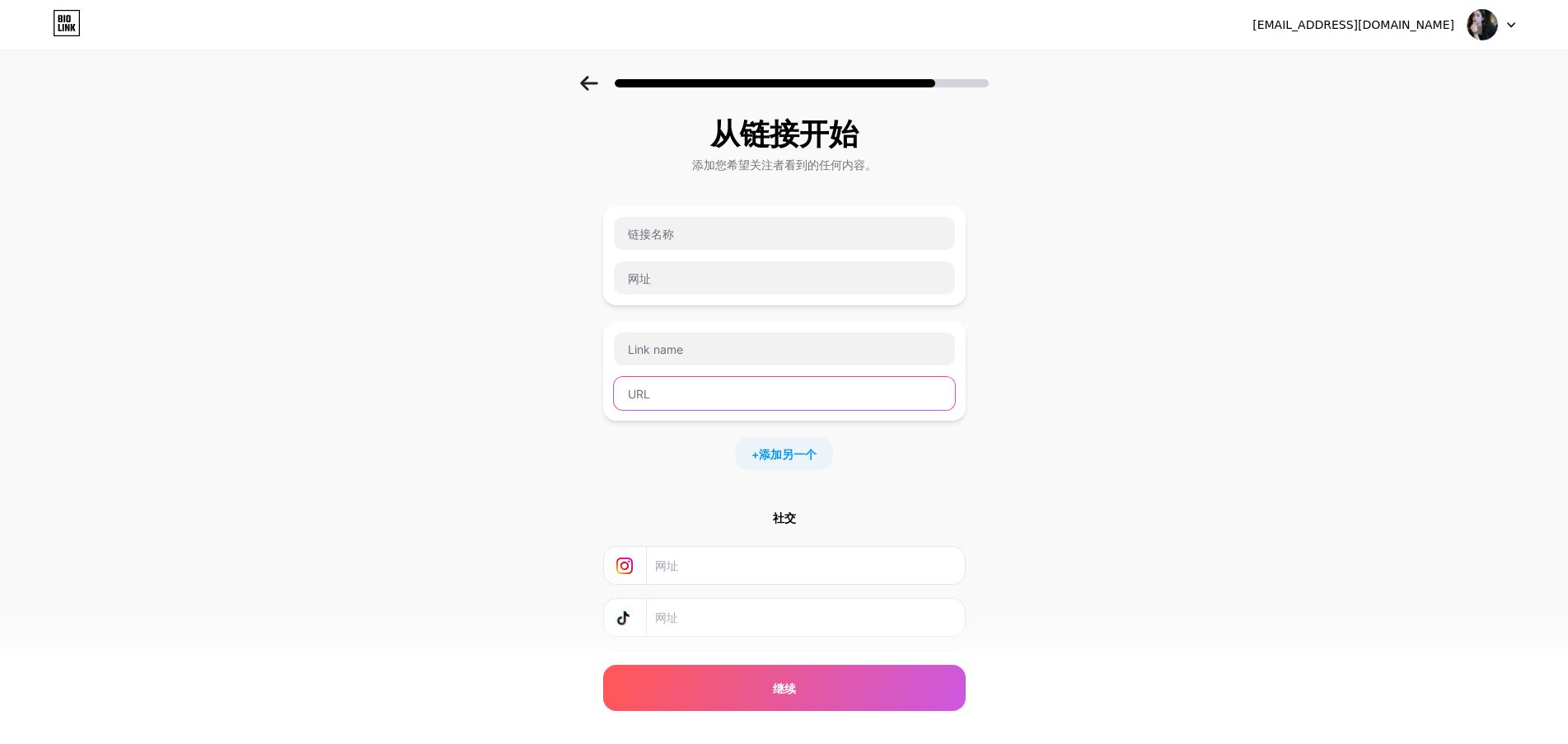
click at [689, 387] on input "text" at bounding box center [784, 393] width 341 height 33
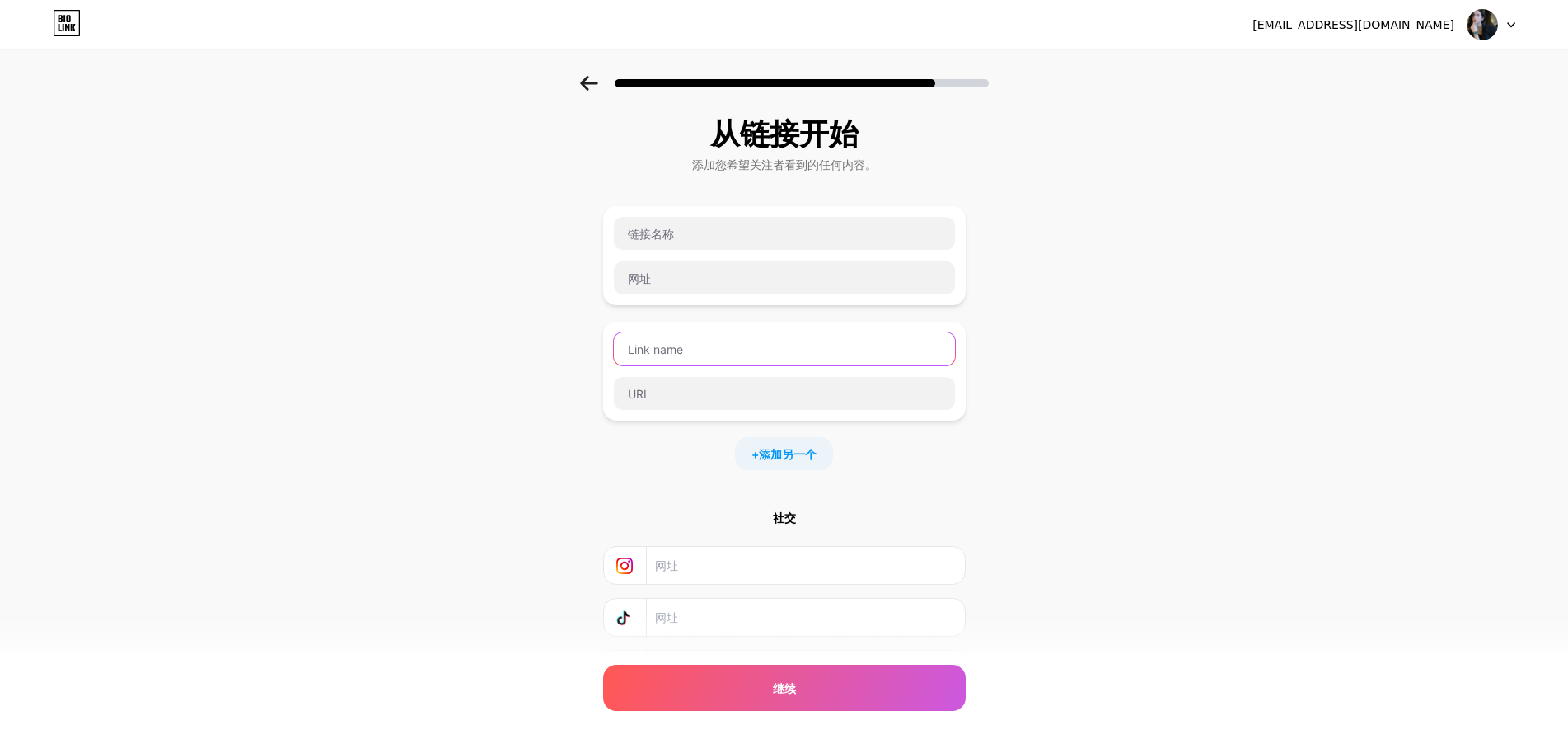
click at [696, 363] on input "text" at bounding box center [784, 349] width 341 height 33
click at [701, 245] on input "text" at bounding box center [784, 234] width 341 height 33
click at [688, 268] on input "text" at bounding box center [784, 278] width 341 height 33
click at [710, 228] on input "text" at bounding box center [784, 234] width 341 height 33
drag, startPoint x: 641, startPoint y: 237, endPoint x: 641, endPoint y: 227, distance: 10.0
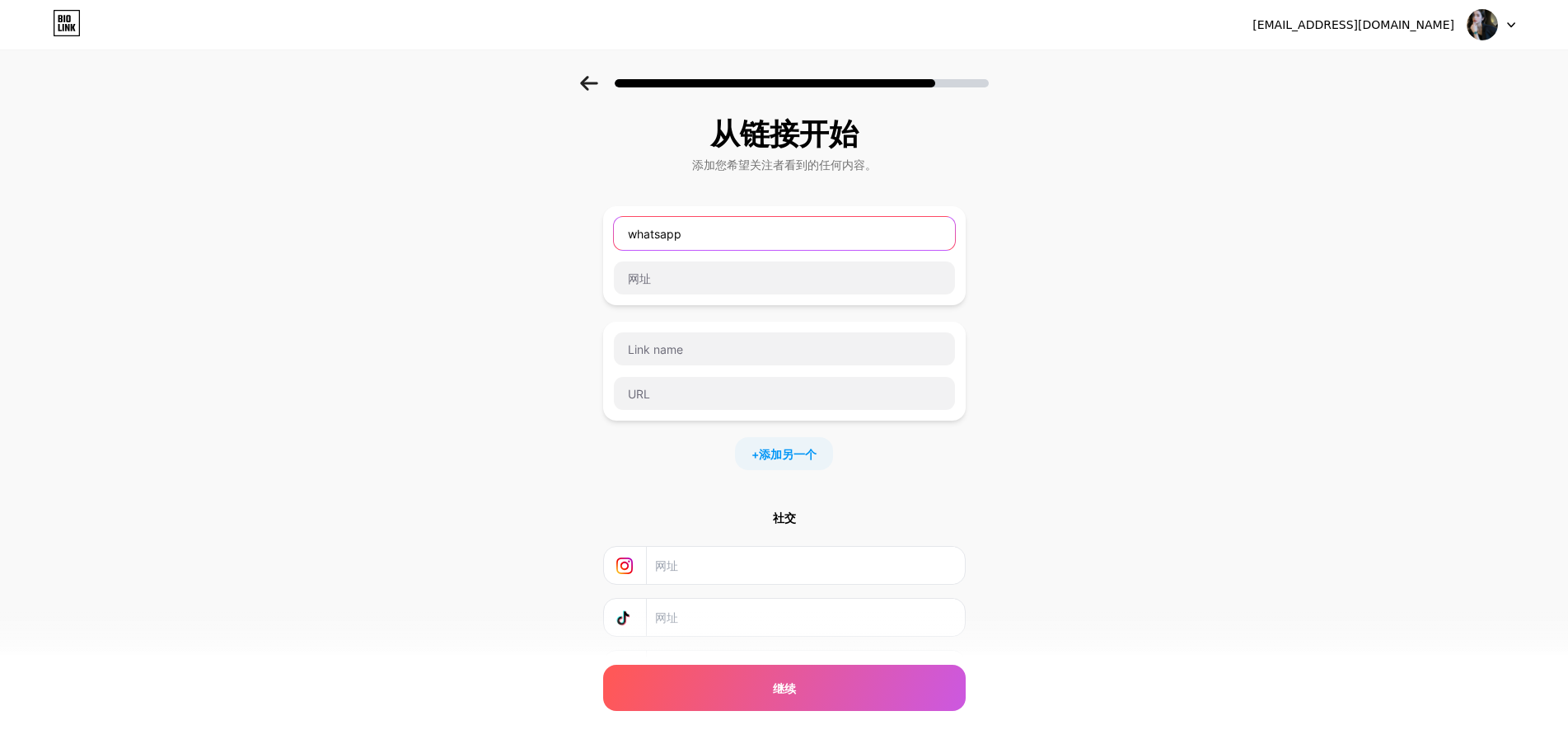
click at [642, 237] on input "whatsapp" at bounding box center [784, 234] width 341 height 33
type input "Whatsapp"
click at [687, 282] on input "text" at bounding box center [784, 278] width 341 height 33
click at [719, 270] on input "text" at bounding box center [784, 278] width 341 height 33
paste input "[URL][DOMAIN_NAME][PHONE_NUMBER]"
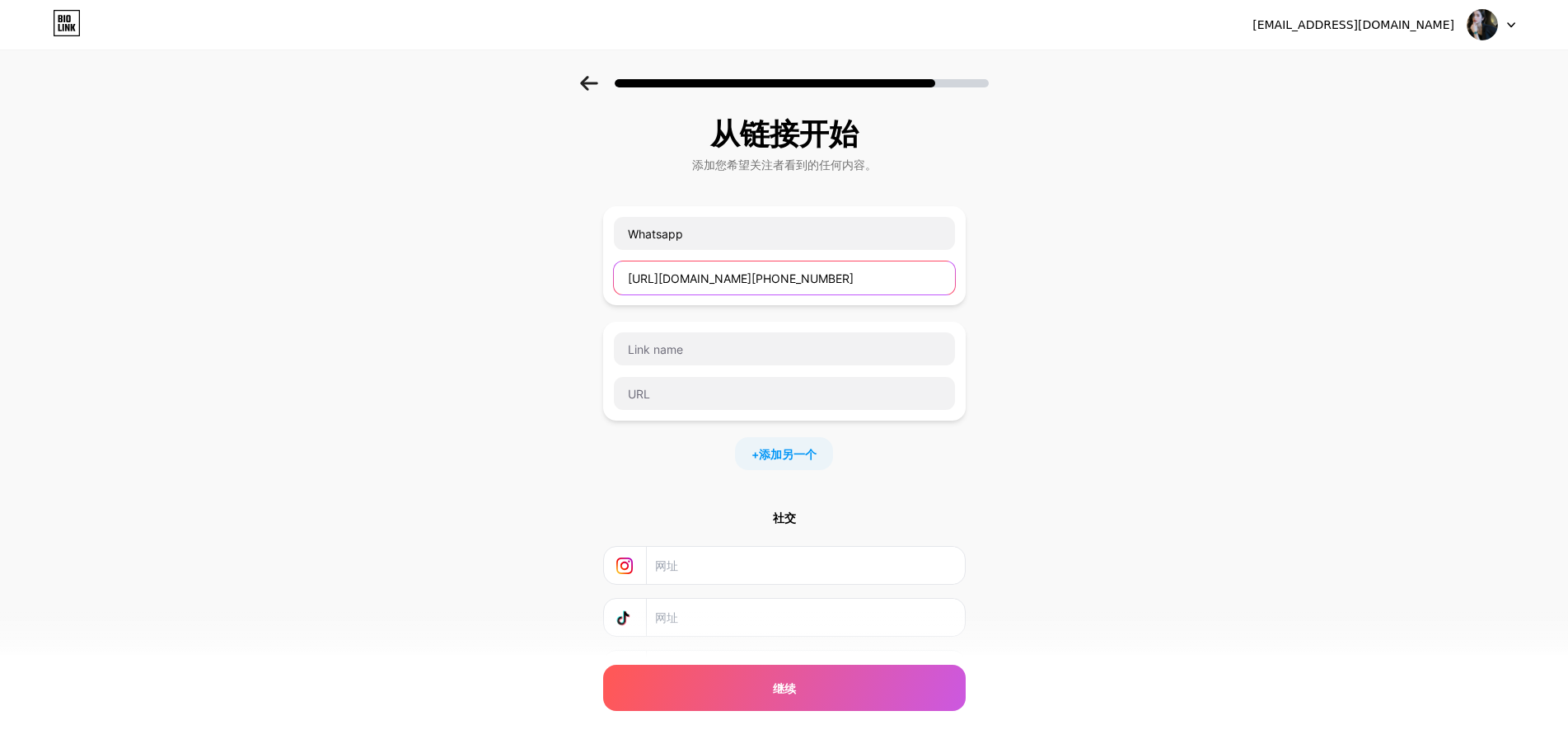
scroll to position [0, 227]
type input "[URL][DOMAIN_NAME][PHONE_NUMBER]"
click at [991, 295] on div "从链接开始 添加您希望关注者看到的任何内容。 Whatsapp [URL][DOMAIN_NAME][PHONE_NUMBER] + 添加另一个 社交 继续 …" at bounding box center [784, 424] width 1568 height 695
click at [692, 333] on input "text" at bounding box center [784, 349] width 341 height 33
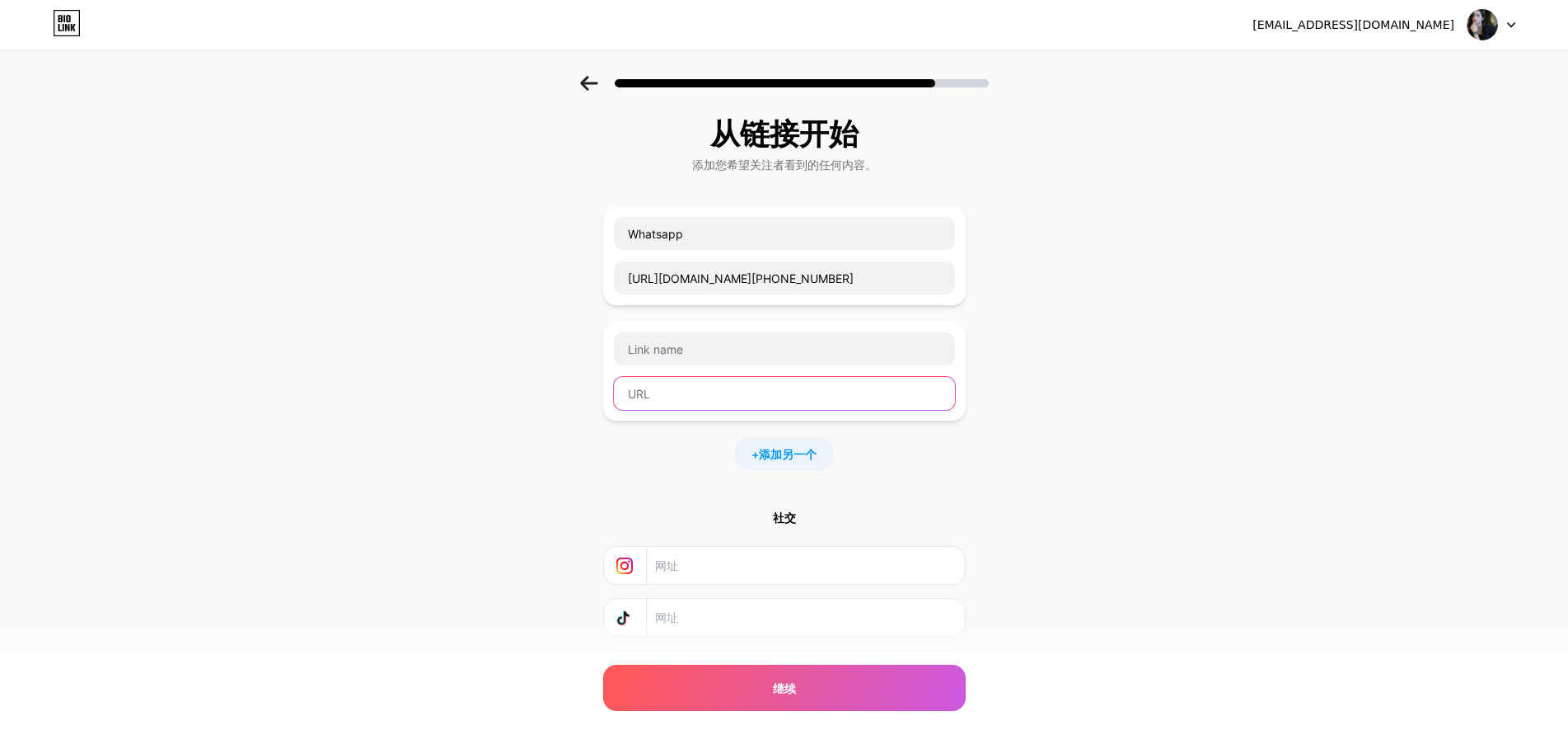
click at [699, 390] on input "text" at bounding box center [784, 393] width 341 height 33
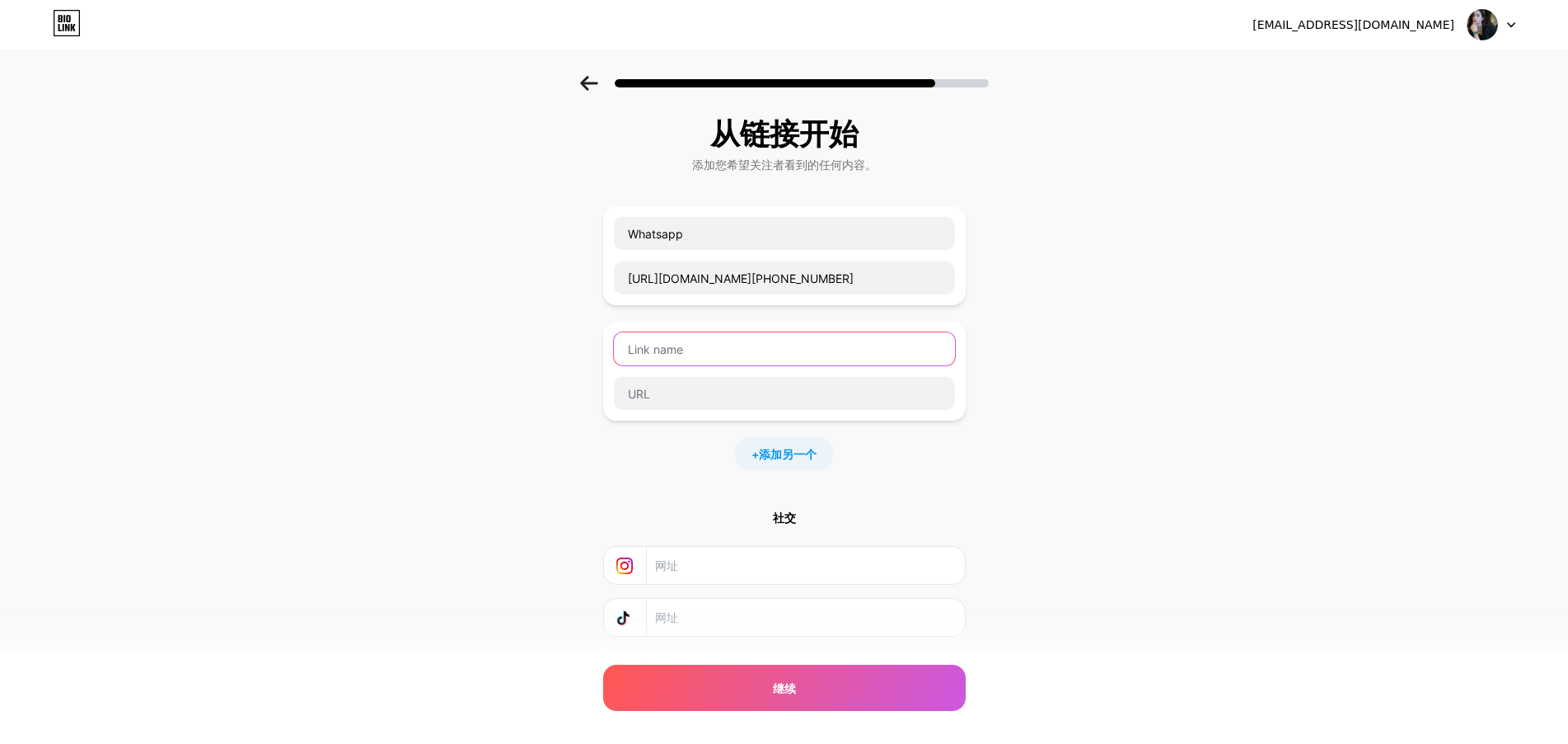
click at [691, 333] on input "text" at bounding box center [784, 349] width 341 height 33
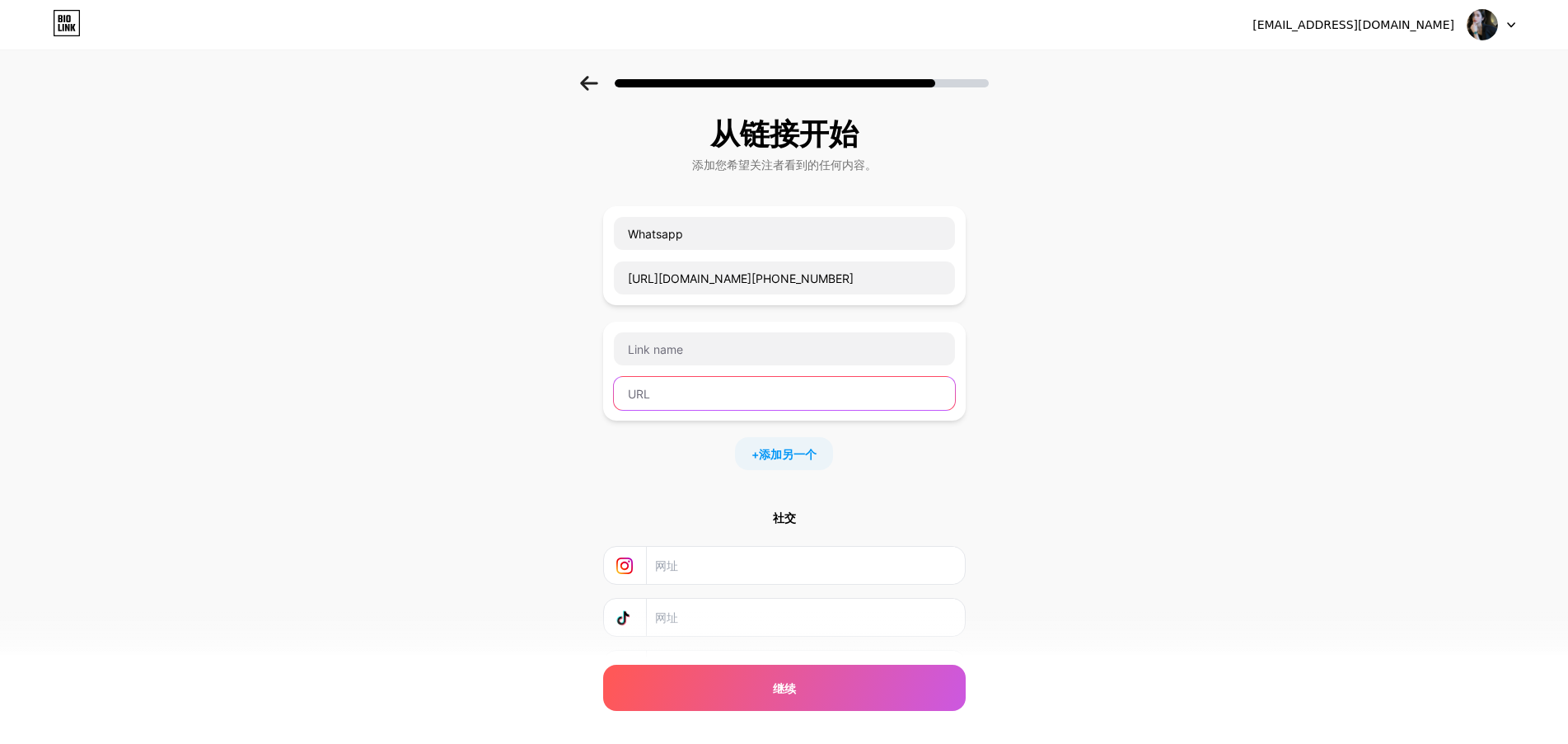
click at [665, 384] on input "text" at bounding box center [784, 393] width 341 height 33
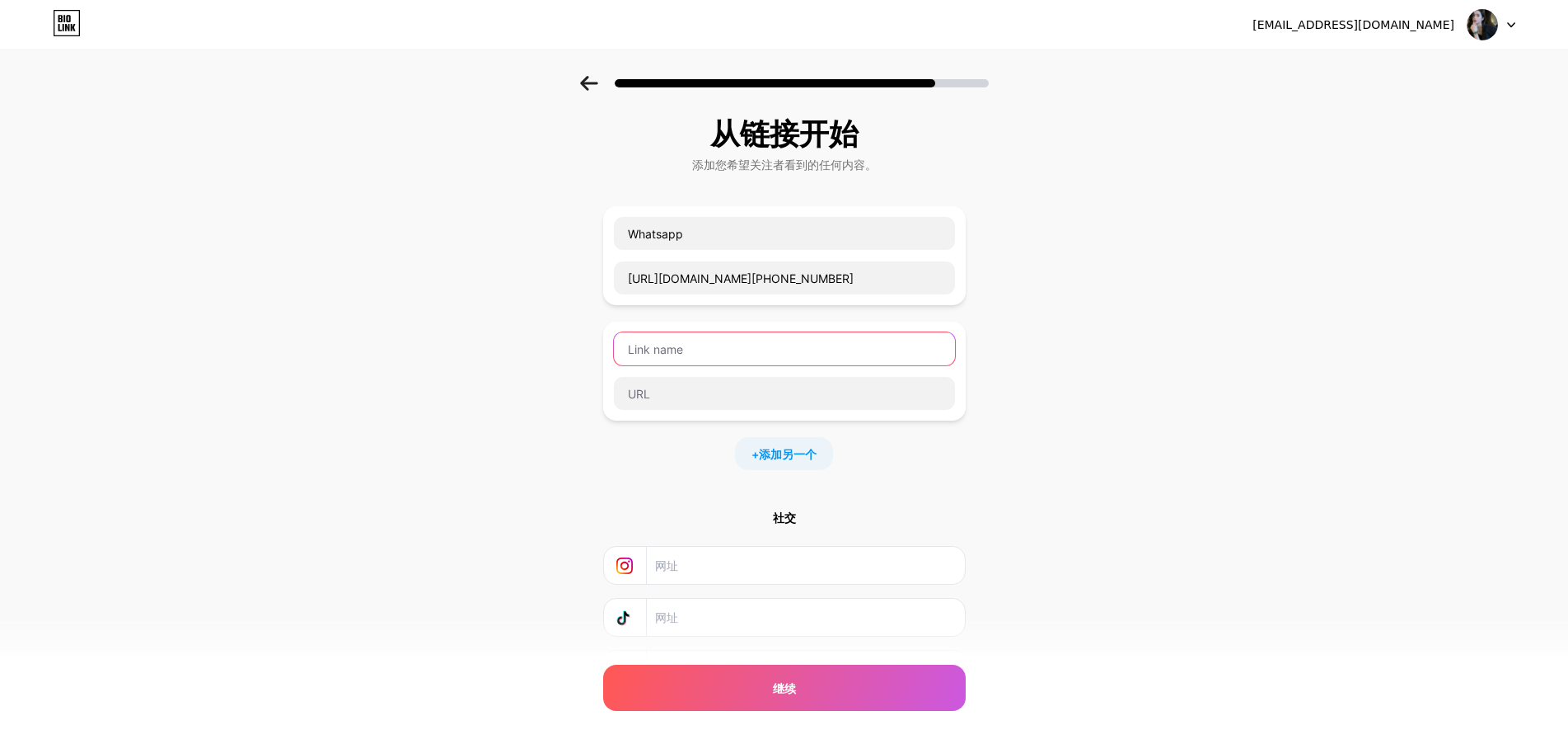
click at [683, 363] on input "text" at bounding box center [784, 349] width 341 height 33
click at [680, 372] on div at bounding box center [784, 370] width 343 height 79
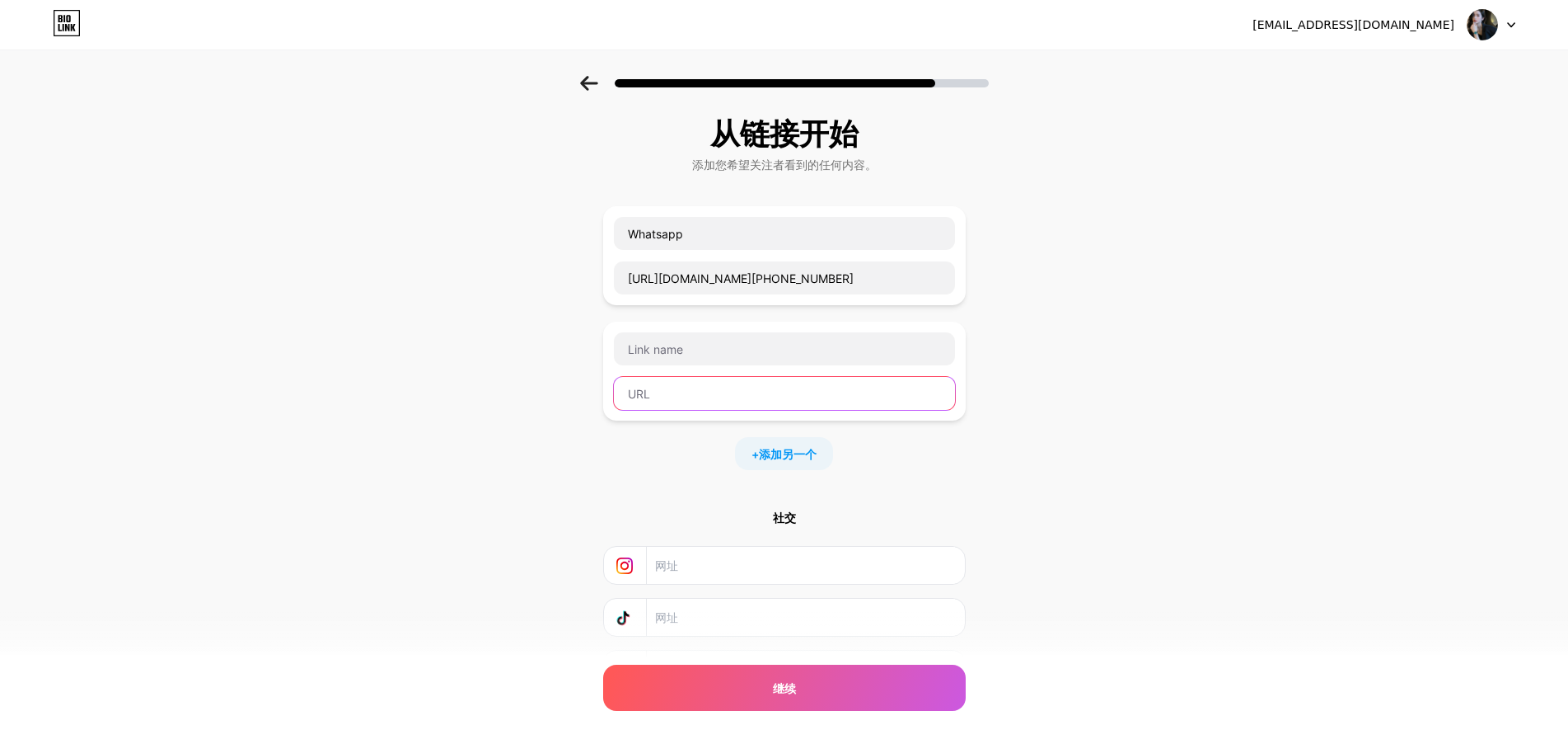
click at [670, 386] on input "text" at bounding box center [784, 393] width 341 height 33
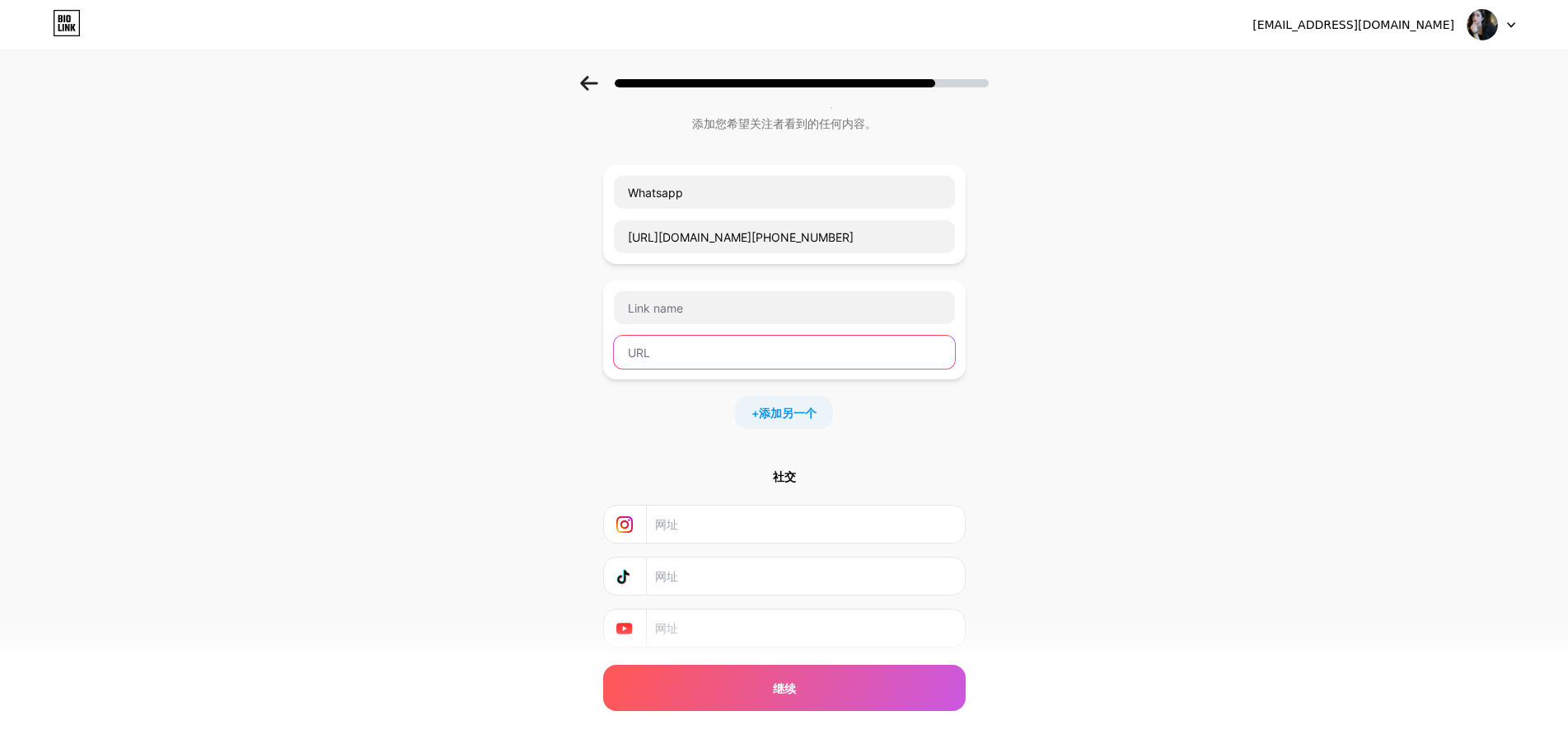
scroll to position [93, 0]
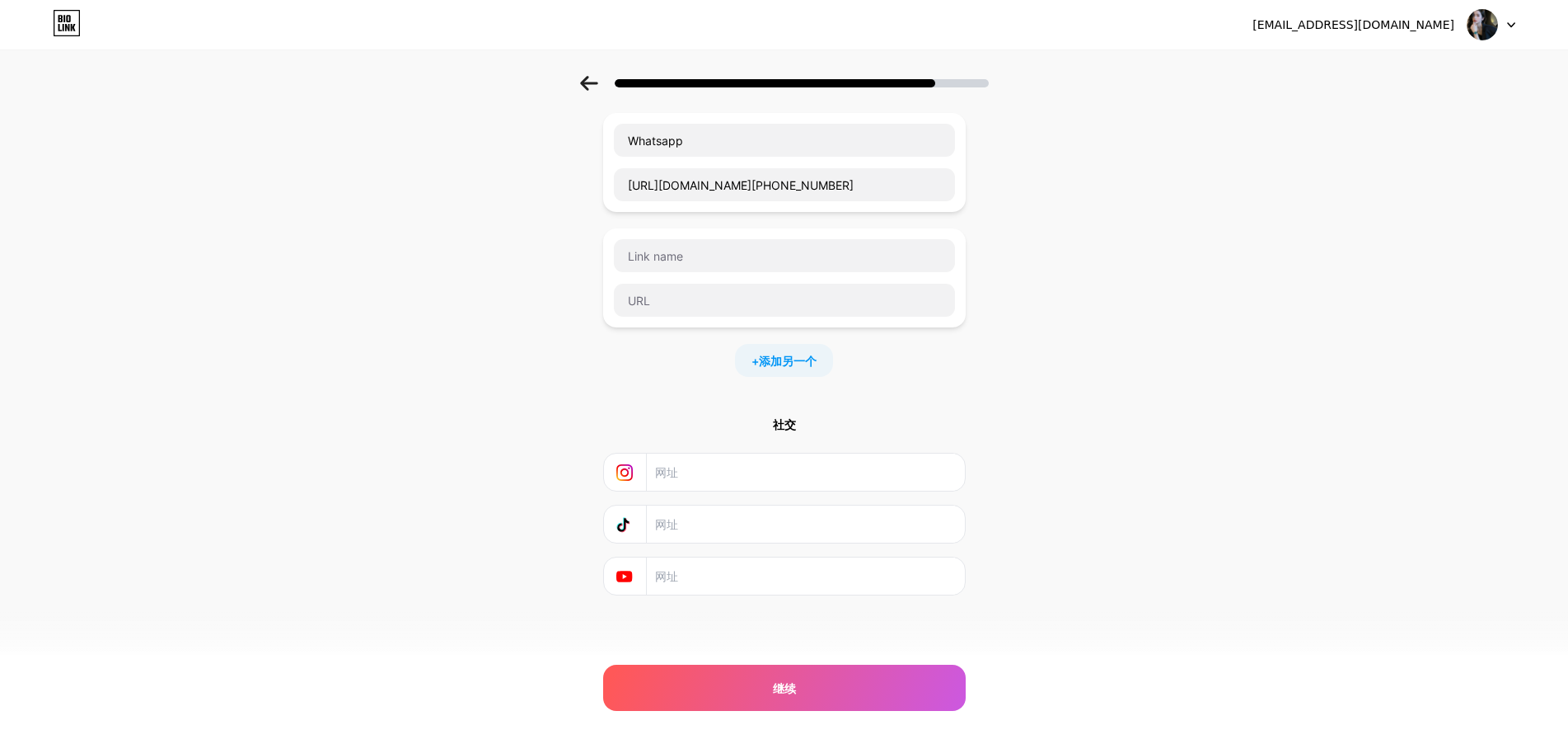
click at [715, 476] on input "text" at bounding box center [804, 472] width 299 height 37
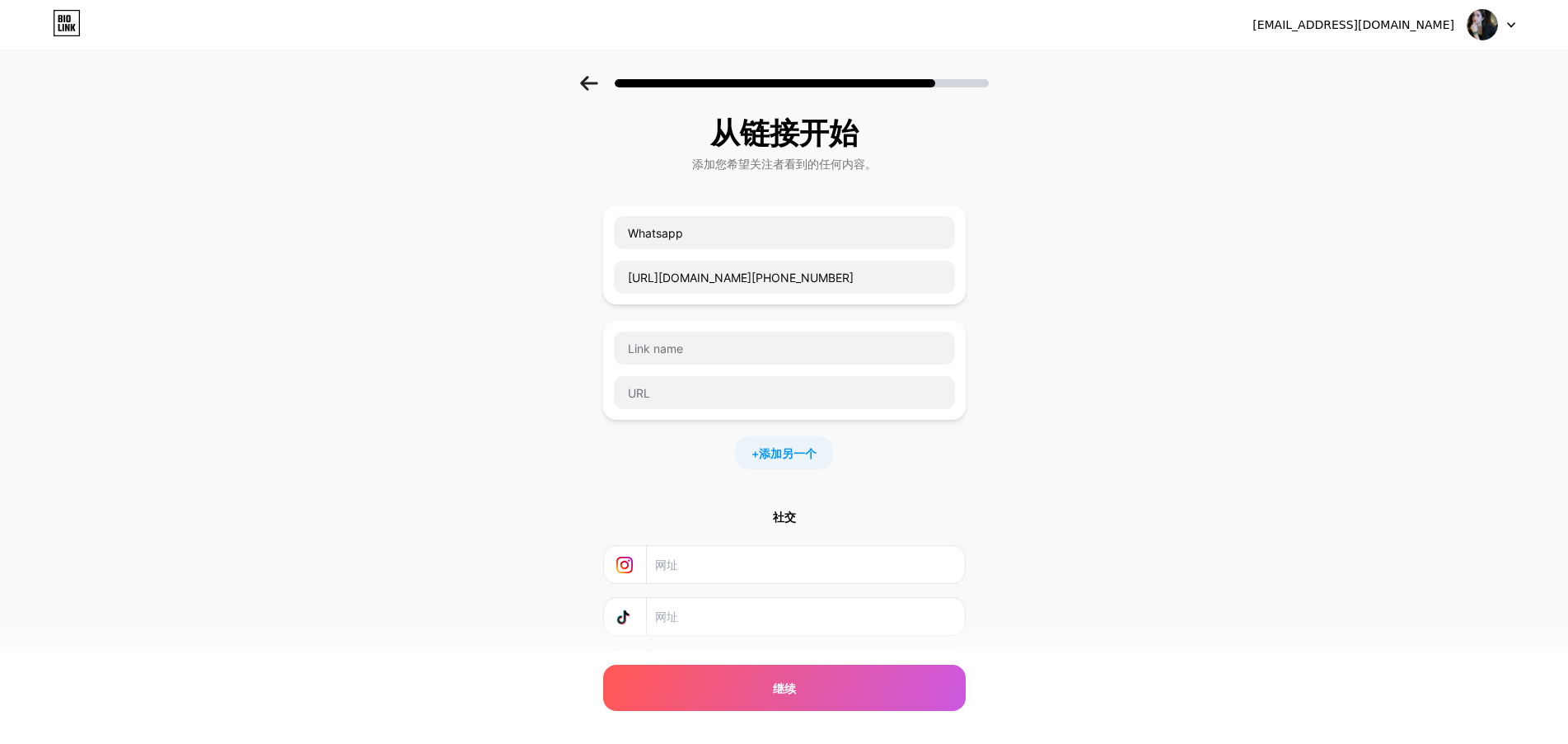
scroll to position [0, 0]
click at [725, 365] on div at bounding box center [784, 349] width 343 height 35
click at [728, 355] on input "text" at bounding box center [784, 349] width 341 height 33
paste input "Watch Catalog"
type input "Watch Catalog"
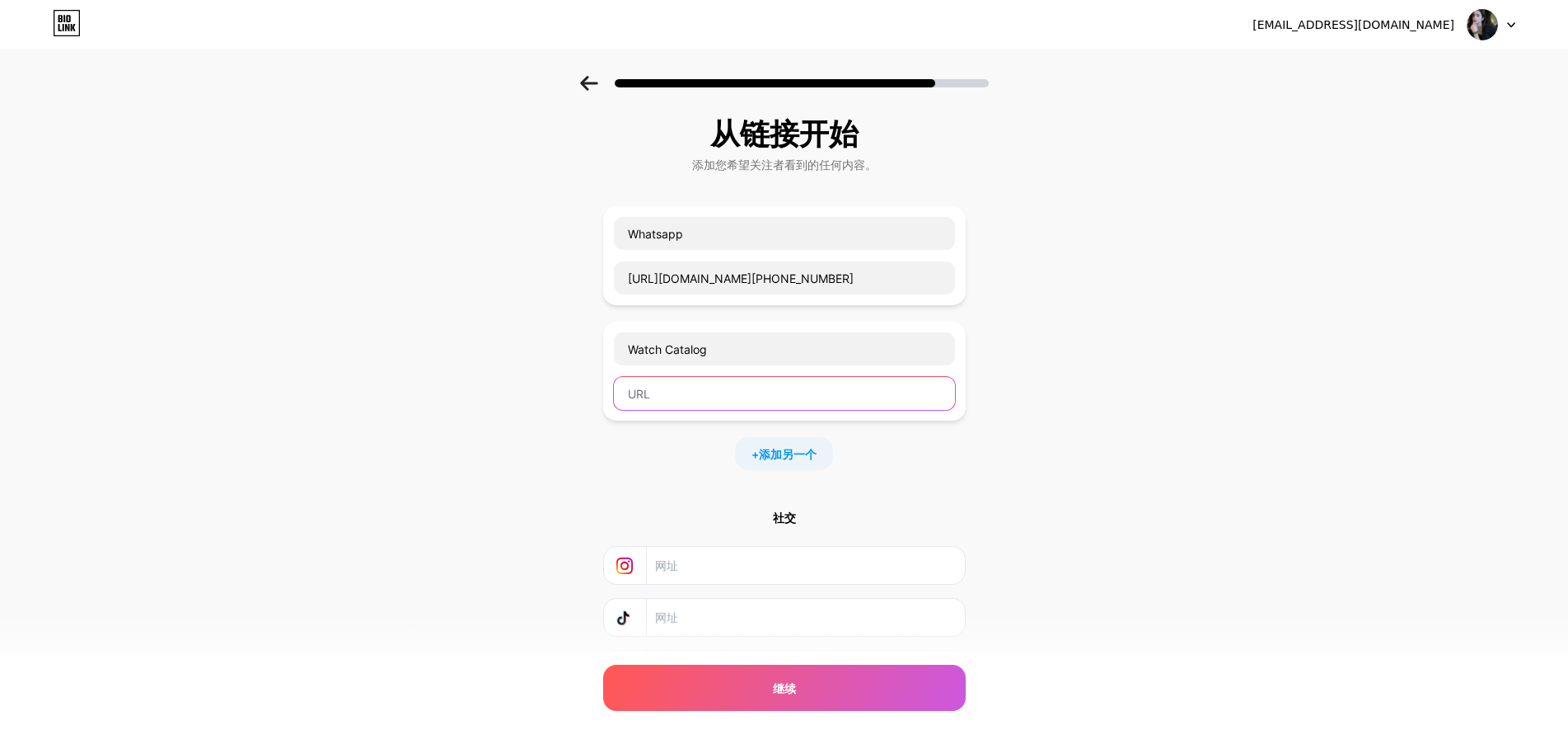
click at [751, 393] on input "text" at bounding box center [784, 393] width 341 height 33
paste input "[URL][DOMAIN_NAME]"
type input "[URL][DOMAIN_NAME]"
click at [762, 633] on input "text" at bounding box center [804, 617] width 299 height 37
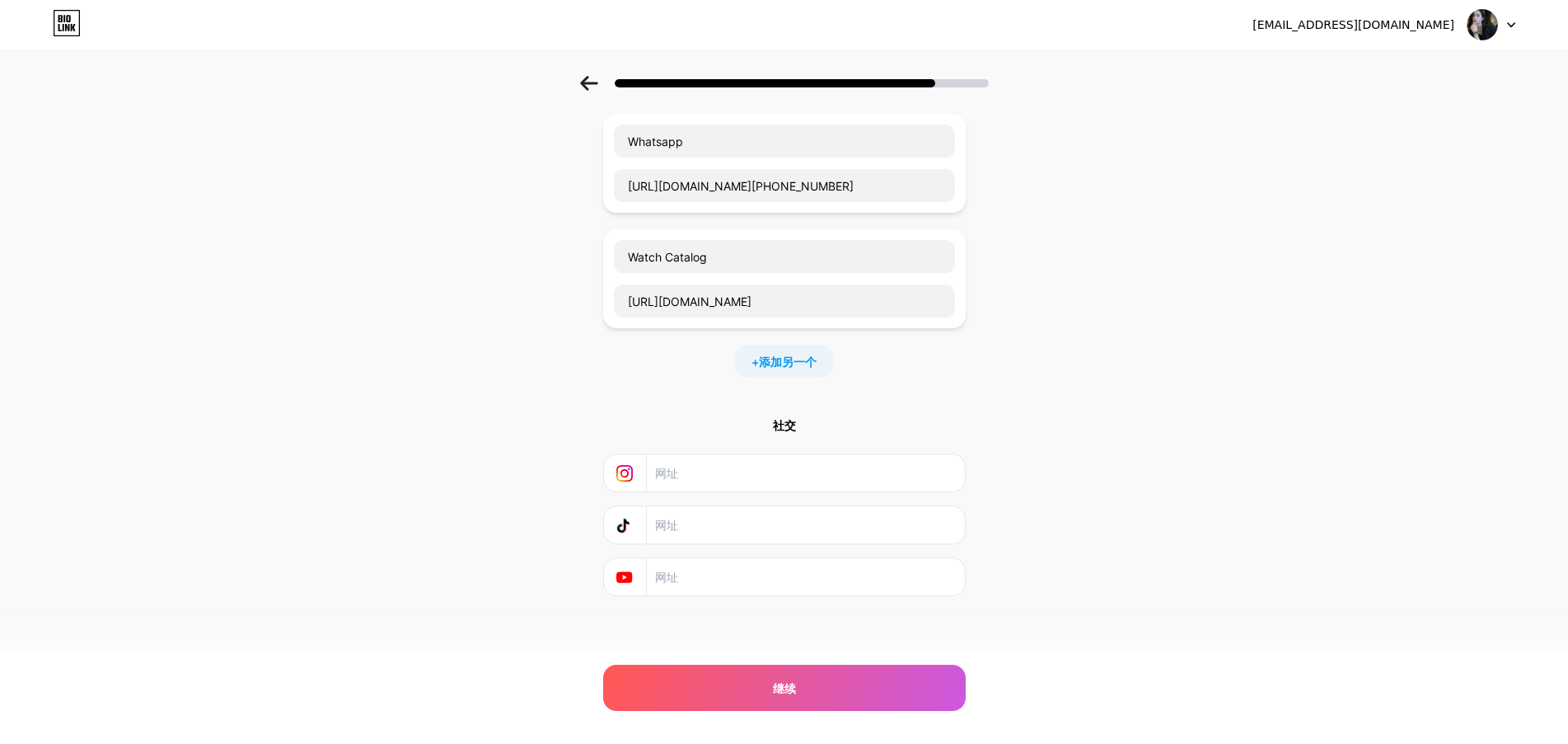
scroll to position [93, 0]
click at [728, 460] on input "text" at bounding box center [804, 472] width 299 height 37
click at [701, 506] on input "text" at bounding box center [804, 524] width 299 height 37
click at [1121, 507] on div "从链接开始 添加您希望关注者看到的任何内容。 Whatsapp [URL][DOMAIN_NAME][PHONE_NUMBER] Watch Catalog …" at bounding box center [784, 330] width 1568 height 695
click at [757, 526] on input "text" at bounding box center [804, 524] width 299 height 37
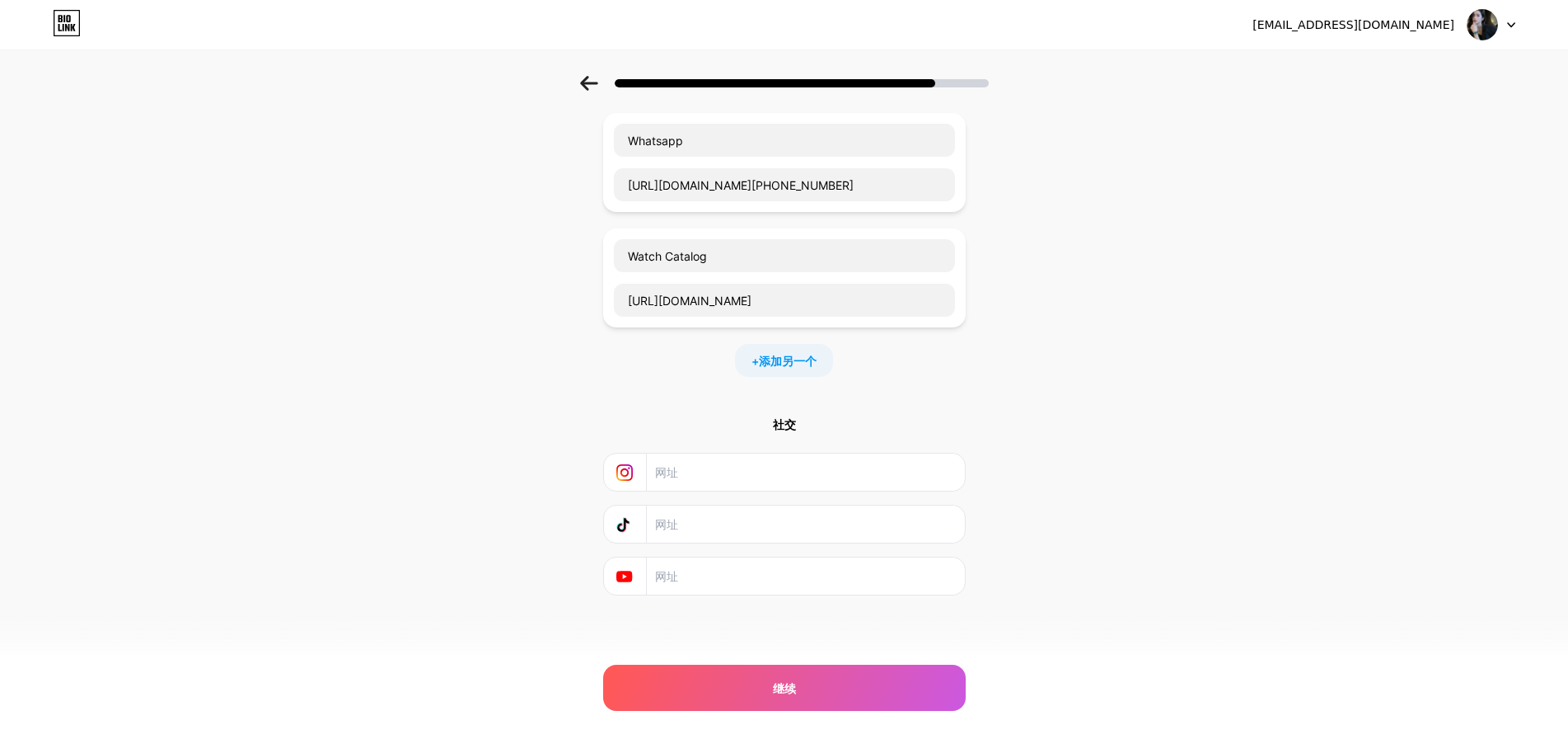
paste input "[URL][DOMAIN_NAME]"
type input "[URL][DOMAIN_NAME]"
click at [1050, 508] on div "从链接开始 添加您希望关注者看到的任何内容。 Whatsapp [URL][DOMAIN_NAME][PHONE_NUMBER] Watch Catalog …" at bounding box center [784, 330] width 1568 height 695
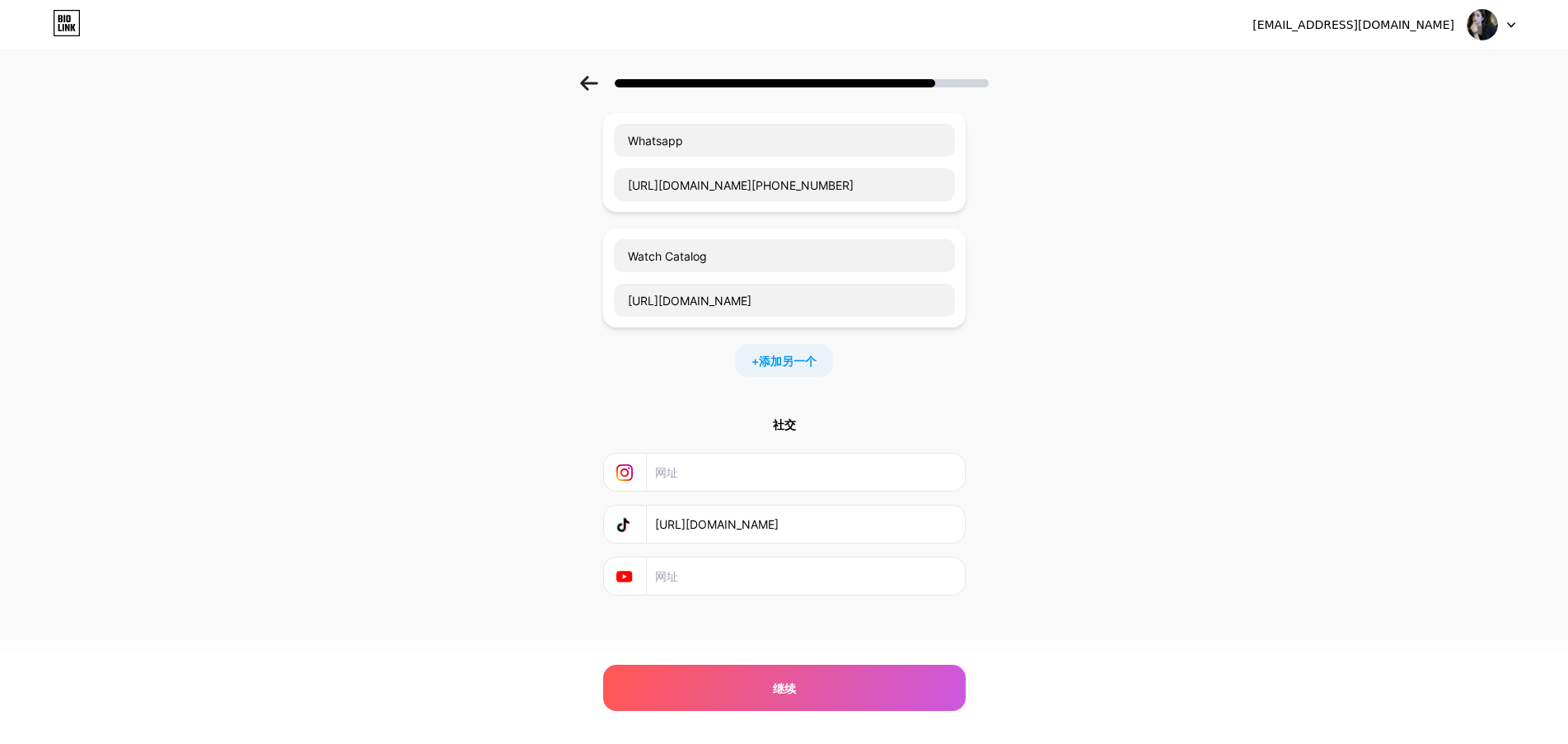
click at [845, 473] on input "text" at bounding box center [804, 472] width 299 height 37
click at [961, 438] on div "社交 [URL][DOMAIN_NAME]" at bounding box center [784, 506] width 363 height 179
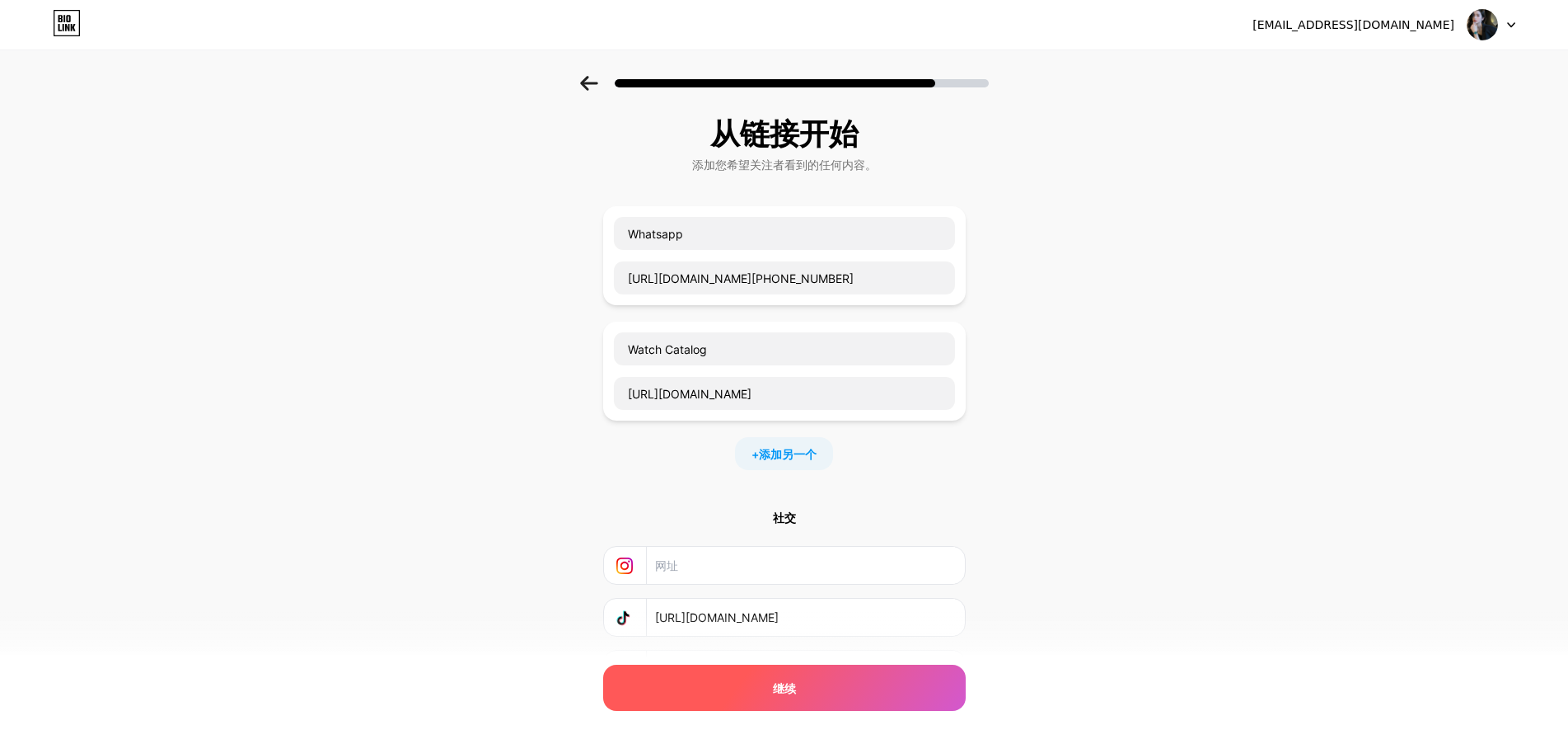
click at [830, 687] on div "继续" at bounding box center [784, 687] width 363 height 46
click at [830, 686] on div "继续" at bounding box center [784, 687] width 363 height 46
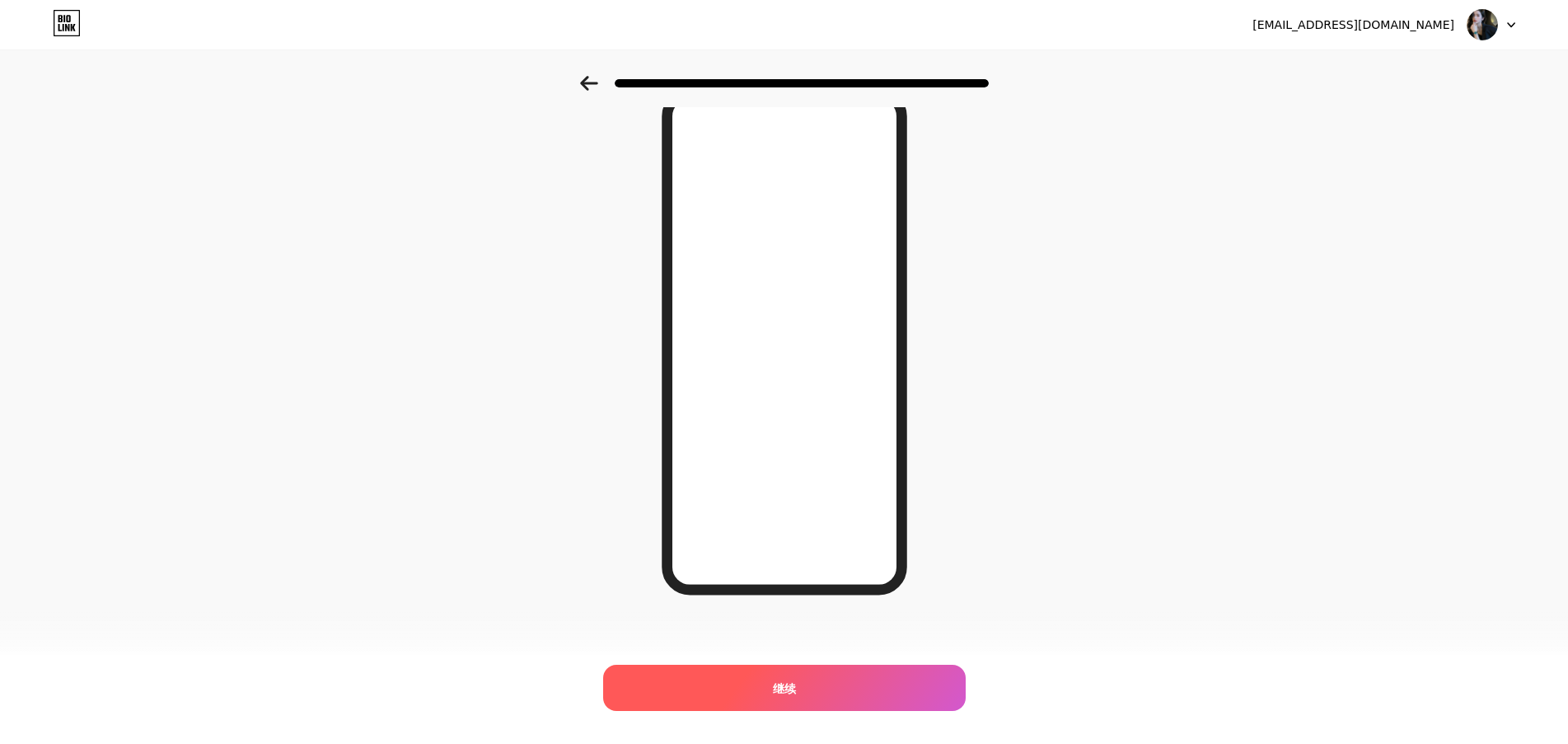
scroll to position [85, 0]
click at [796, 695] on span "继续" at bounding box center [784, 688] width 23 height 18
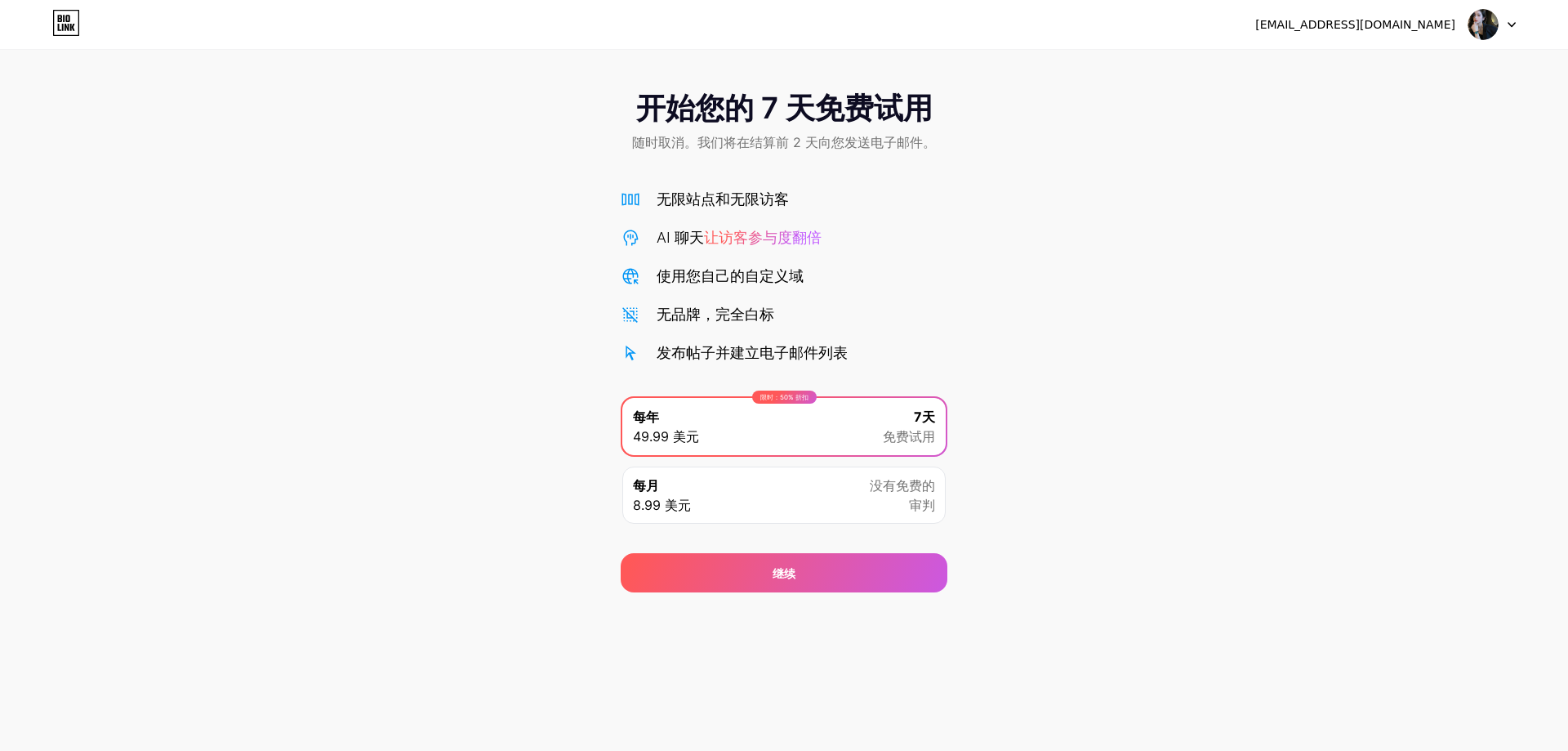
click at [754, 502] on div "每月 8.99 美元 没有免费的 审判" at bounding box center [784, 494] width 323 height 57
click at [760, 430] on div "限时：50% 折扣 每年 49.99 美元 7天 免费试用" at bounding box center [784, 426] width 323 height 57
click at [732, 568] on div "继续" at bounding box center [784, 572] width 327 height 40
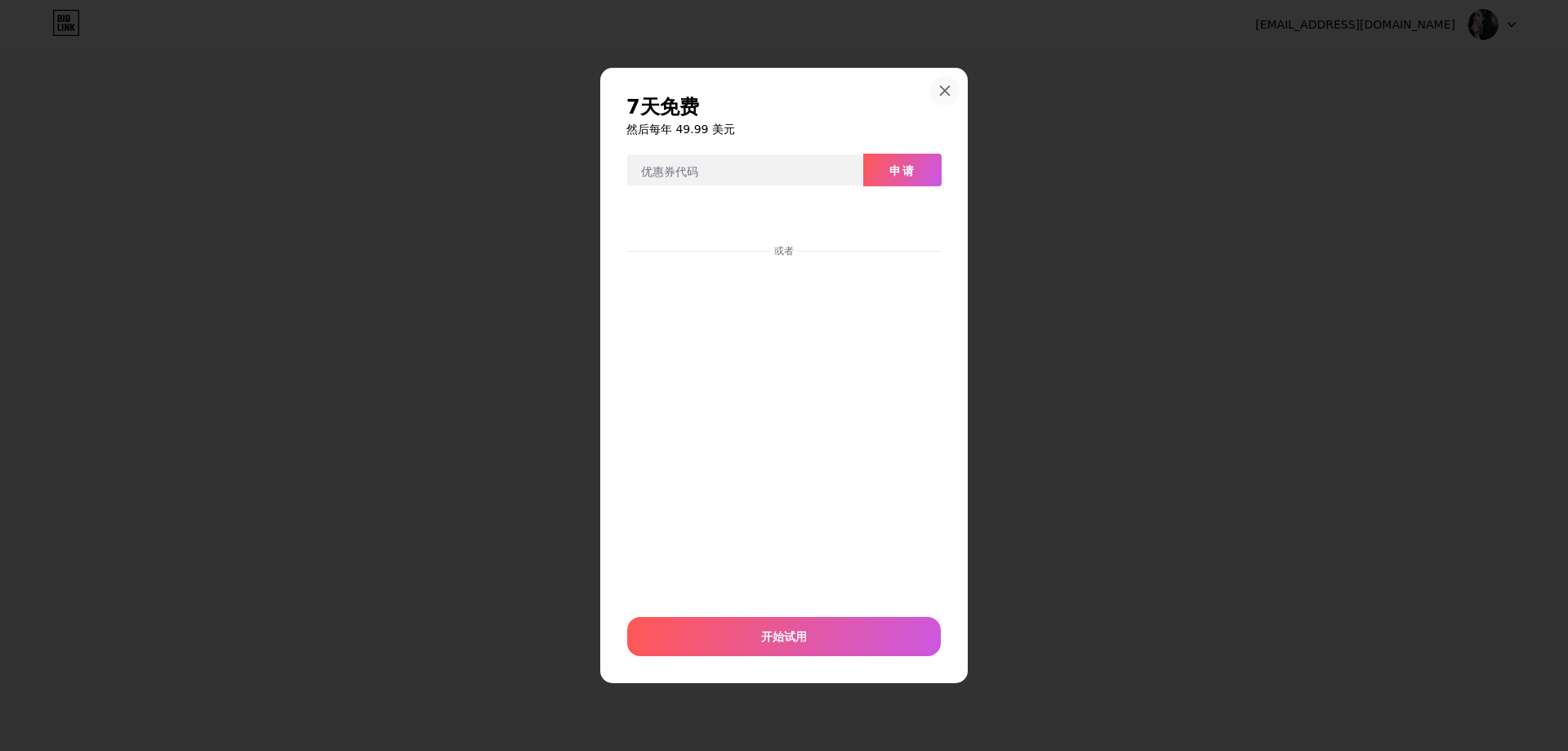
click at [945, 79] on div at bounding box center [945, 91] width 29 height 29
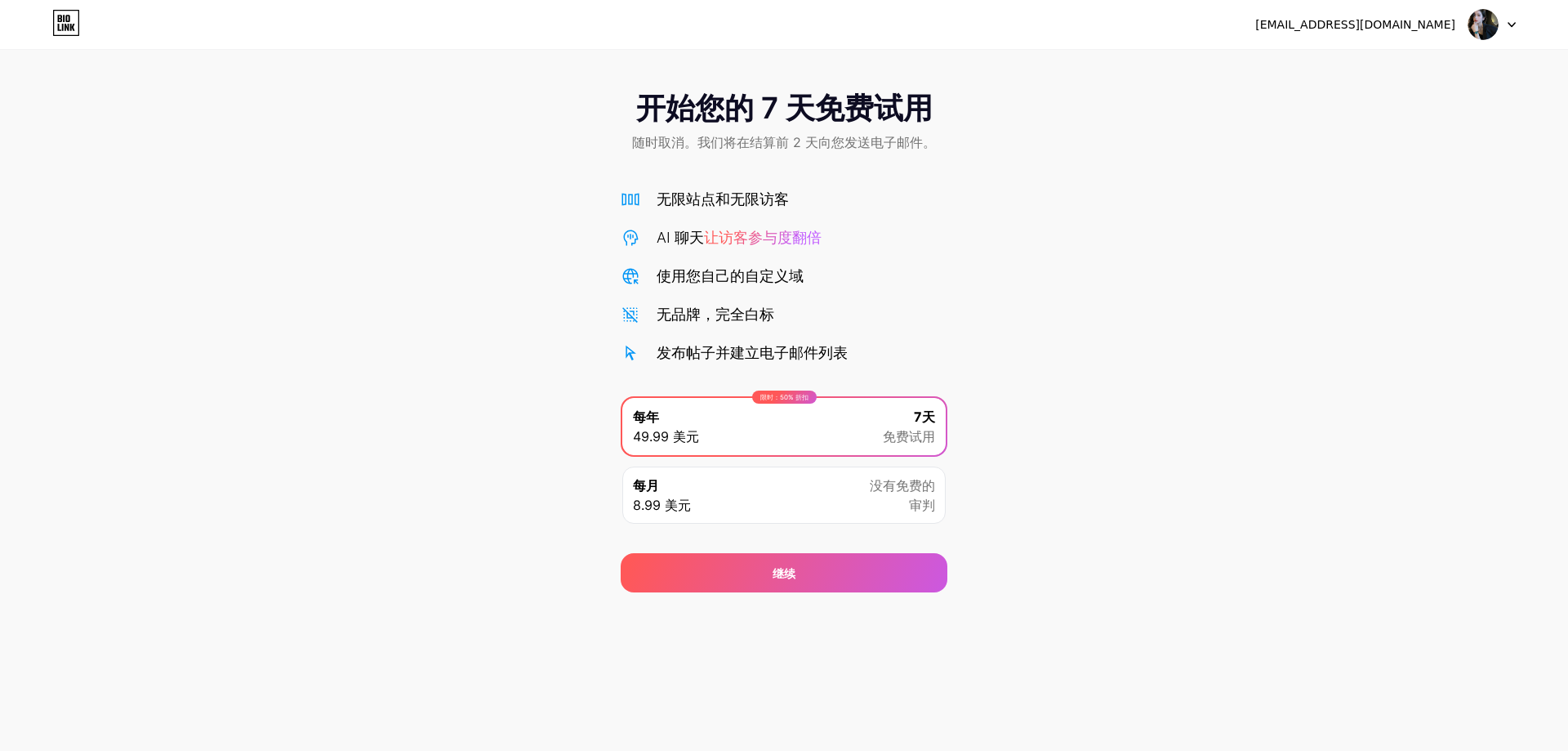
click at [775, 487] on div "每月 8.99 美元 没有免费的 审判" at bounding box center [784, 494] width 323 height 57
click at [805, 418] on div "限时：50% 折扣 每年 49.99 美元 7天 免费试用" at bounding box center [784, 426] width 323 height 57
click at [784, 465] on div "每月 8.99 美元 没有免费的 审判" at bounding box center [784, 495] width 327 height 61
click at [774, 487] on div "每月 8.99 美元 没有免费的 审判" at bounding box center [784, 494] width 323 height 57
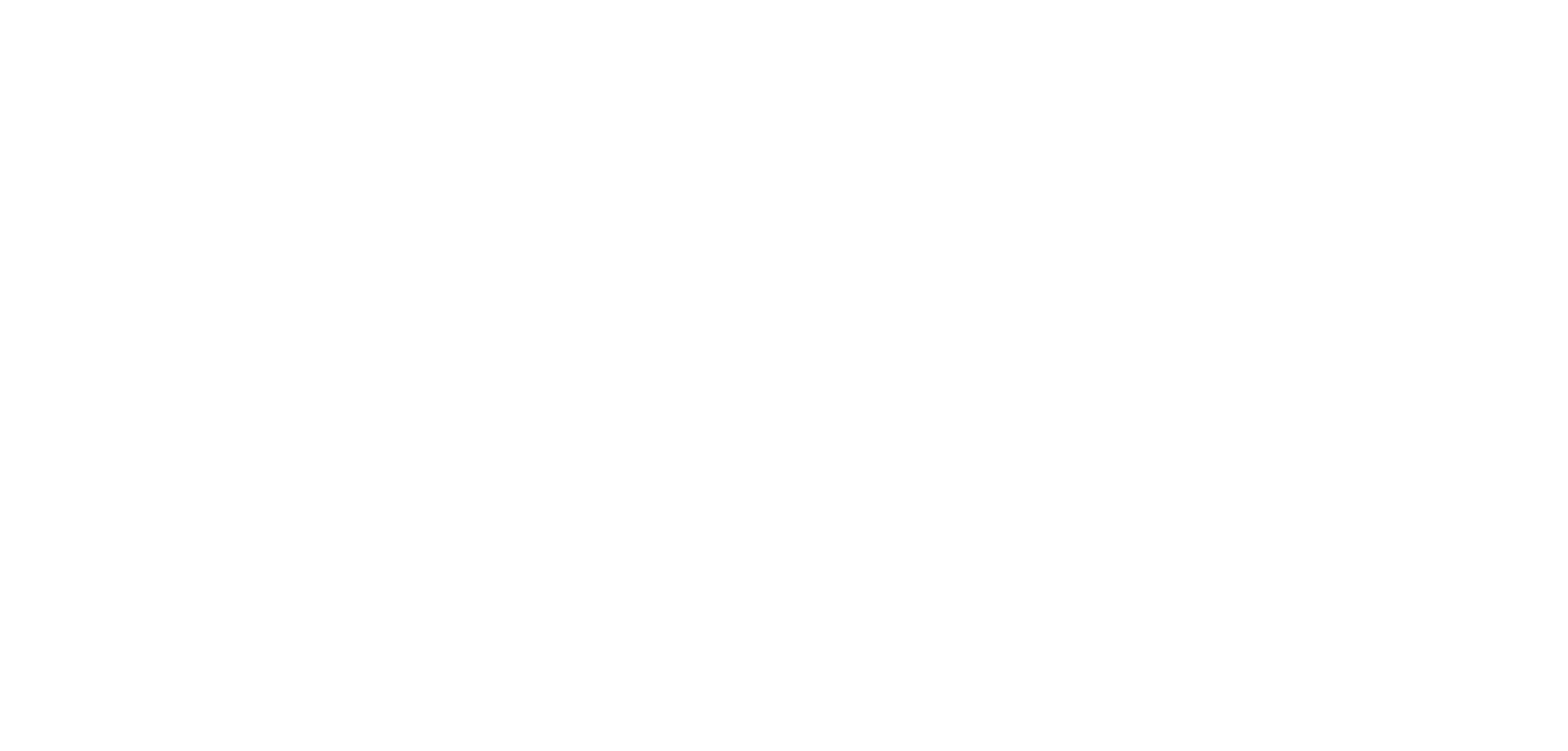
click at [1205, 0] on html at bounding box center [784, 0] width 1568 height 0
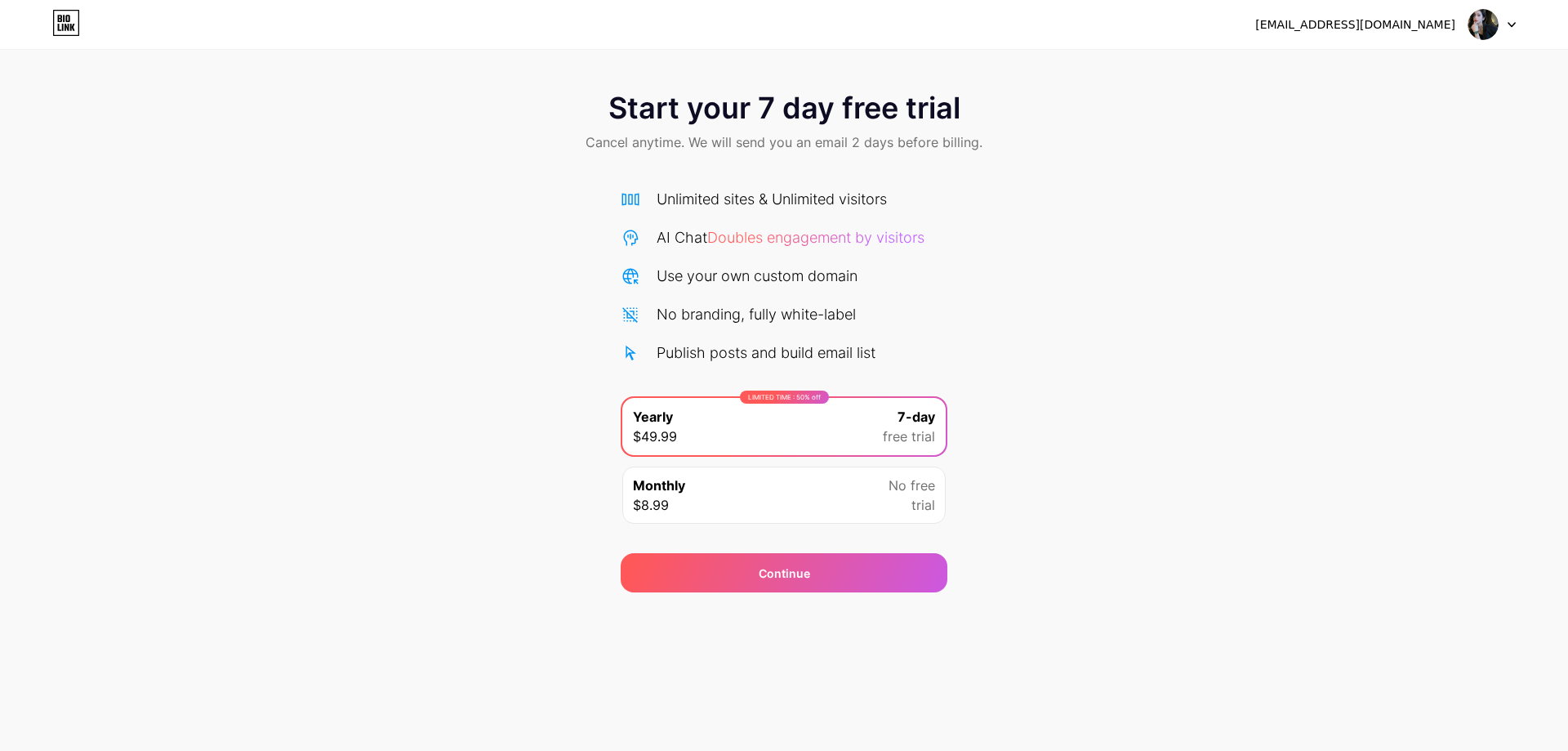
click at [64, 23] on icon at bounding box center [66, 22] width 28 height 26
click at [816, 483] on div "Monthly $8.99 No free trial" at bounding box center [784, 494] width 323 height 57
click at [863, 434] on div "LIMITED TIME : 50% off Yearly $49.99 7-day free trial" at bounding box center [784, 426] width 323 height 57
click at [838, 496] on div "Monthly $8.99 No free trial" at bounding box center [784, 494] width 323 height 57
click at [900, 431] on span "free trial" at bounding box center [909, 436] width 52 height 19
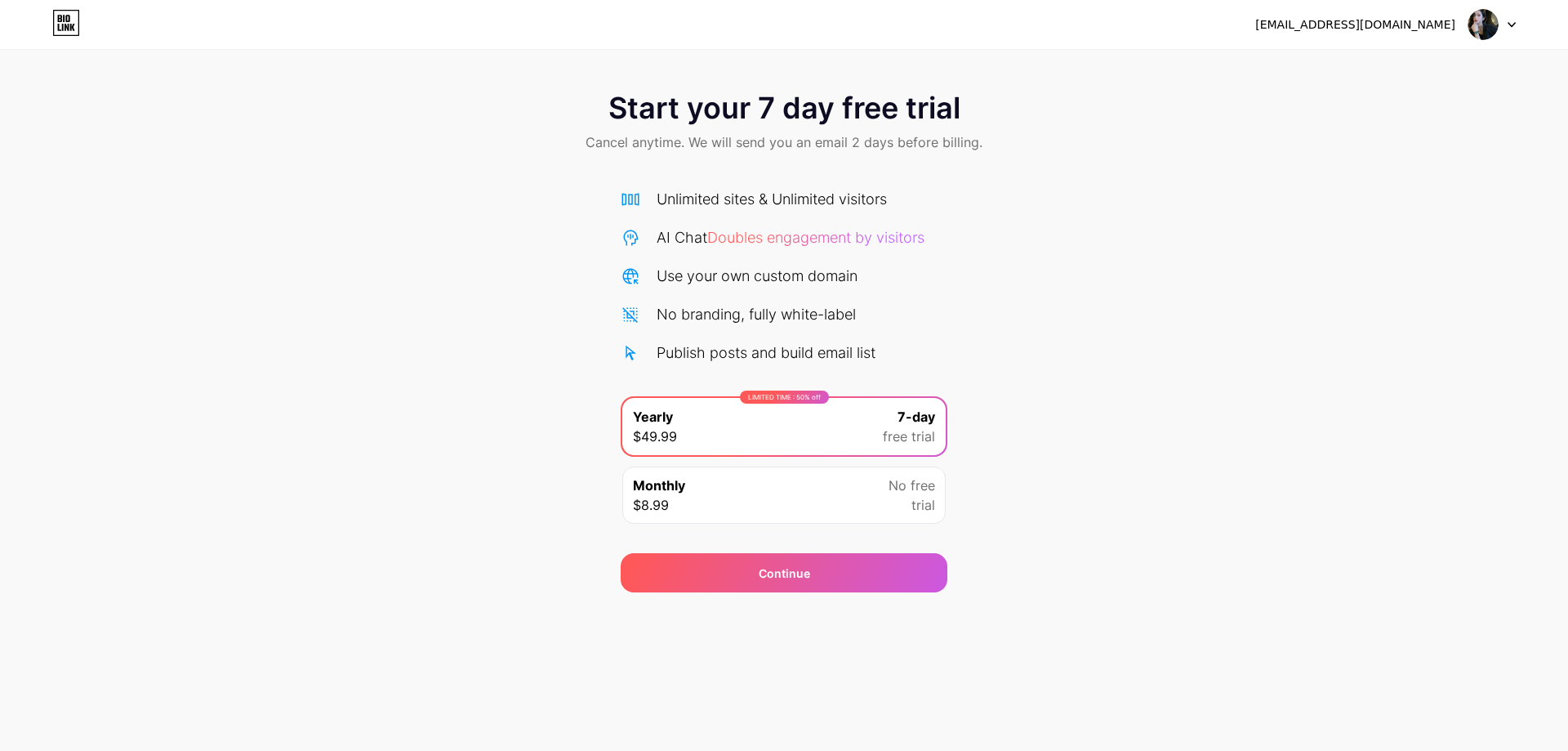
click at [866, 482] on div "Monthly $8.99 No free trial" at bounding box center [784, 494] width 323 height 57
click at [909, 421] on span "7-day" at bounding box center [916, 417] width 38 height 19
click at [857, 497] on div "Monthly $8.99 No free trial" at bounding box center [784, 494] width 323 height 57
click at [878, 454] on div "LIMITED TIME : 50% off Yearly $49.99 7-day free trial" at bounding box center [784, 426] width 323 height 57
click at [855, 481] on div "Monthly $8.99 No free trial" at bounding box center [784, 494] width 323 height 57
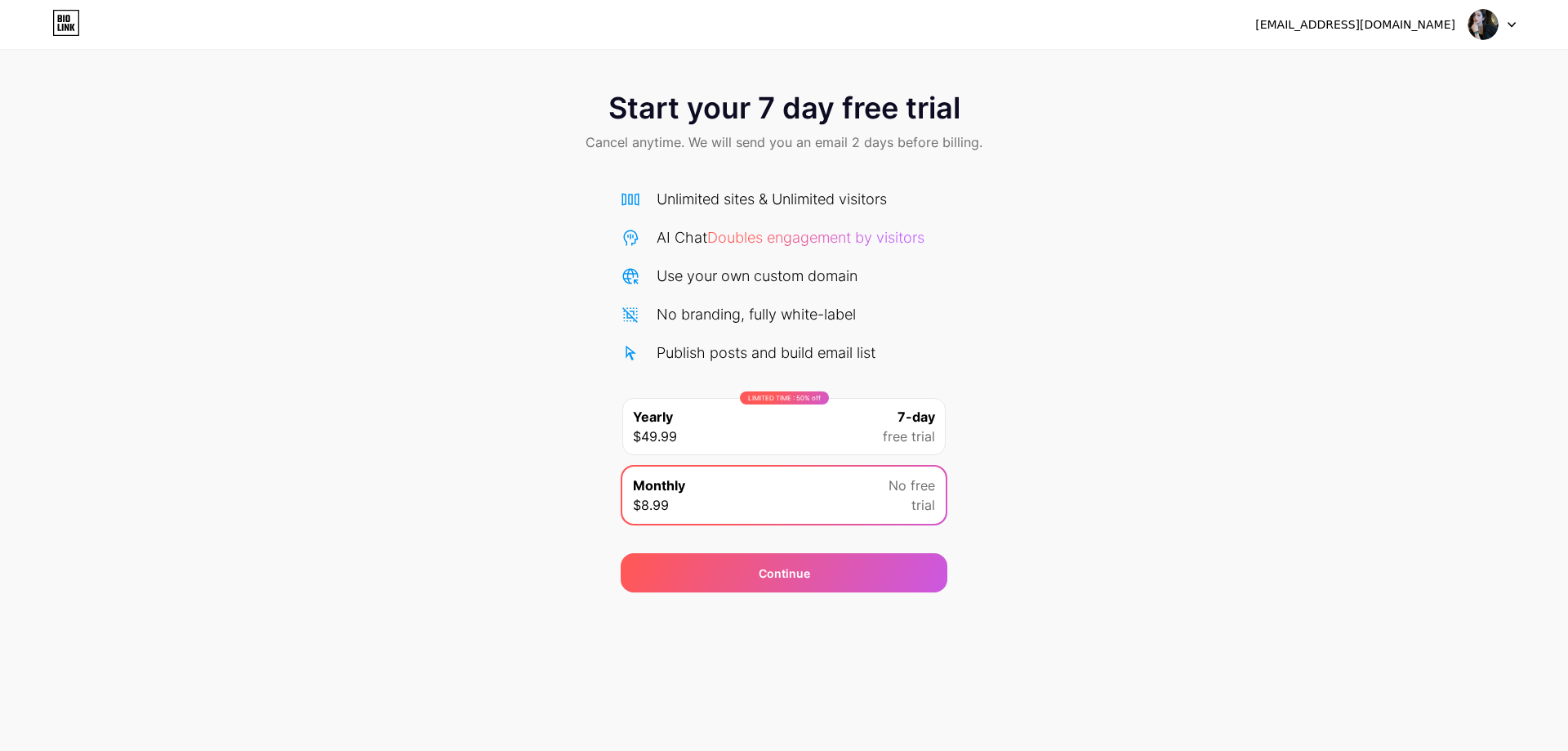
click at [893, 425] on div "7-day free trial" at bounding box center [909, 427] width 52 height 40
click at [864, 456] on div "LIMITED TIME : 50% off Yearly $49.99 7-day free trial" at bounding box center [784, 427] width 327 height 61
click at [870, 429] on div "LIMITED TIME : 50% off Yearly $49.99 7-day free trial" at bounding box center [784, 426] width 323 height 57
click at [842, 460] on div "LIMITED TIME : 50% off Yearly $49.99 7-day free trial Monthly $8.99 No free tri…" at bounding box center [784, 465] width 327 height 137
click at [853, 430] on div "LIMITED TIME : 50% off Yearly $49.99 7-day free trial" at bounding box center [784, 426] width 323 height 57
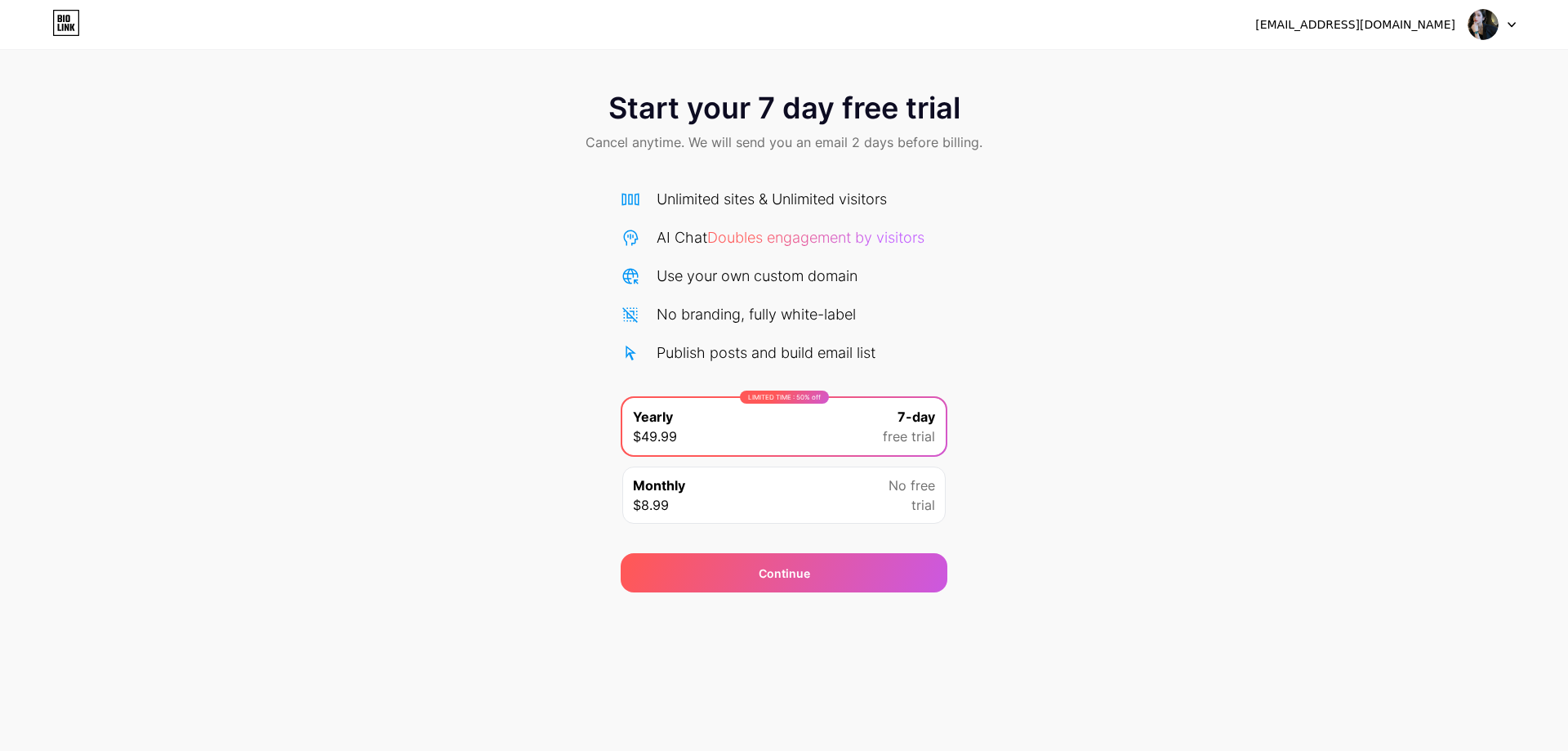
click at [824, 461] on div "LIMITED TIME : 50% off Yearly $49.99 7-day free trial Monthly $8.99 No free tri…" at bounding box center [784, 465] width 327 height 137
click at [852, 427] on div "LIMITED TIME : 50% off Yearly $49.99 7-day free trial" at bounding box center [784, 426] width 323 height 57
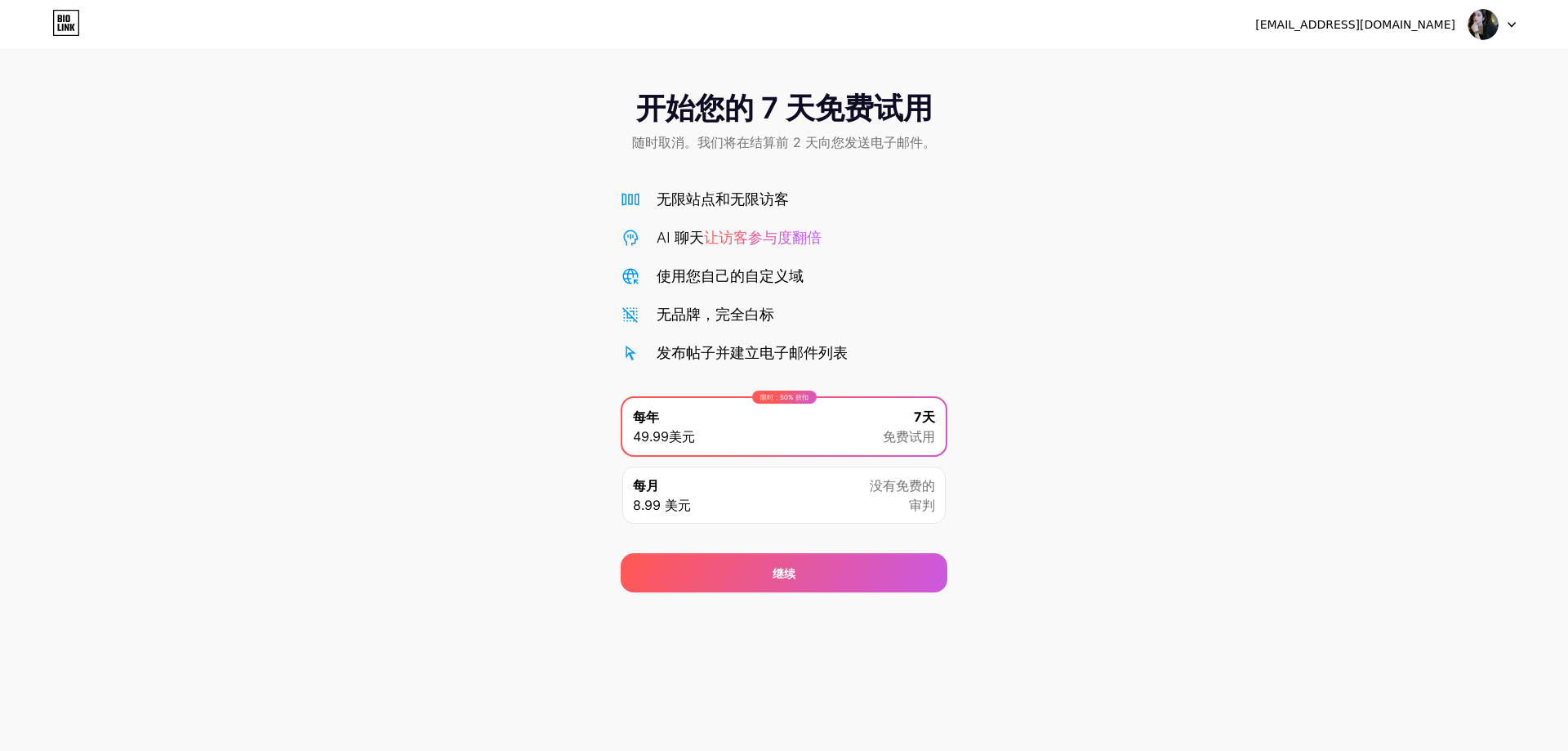
drag, startPoint x: 1312, startPoint y: 3, endPoint x: 977, endPoint y: 229, distance: 404.1
click at [977, 229] on div "开始您的 7 天免费试用 随时取消。我们将在结算前 2 天向您发送电子邮件。 无限站点和无限访客 AI 聊天 让访客参与度翻倍 使用您自己的自定义域 无品牌，…" at bounding box center [784, 334] width 1568 height 517
click at [75, 11] on icon at bounding box center [67, 23] width 25 height 25
click at [1483, 28] on img at bounding box center [1483, 24] width 31 height 31
click at [1393, 24] on font "[EMAIL_ADDRESS][DOMAIN_NAME]" at bounding box center [1355, 25] width 200 height 14
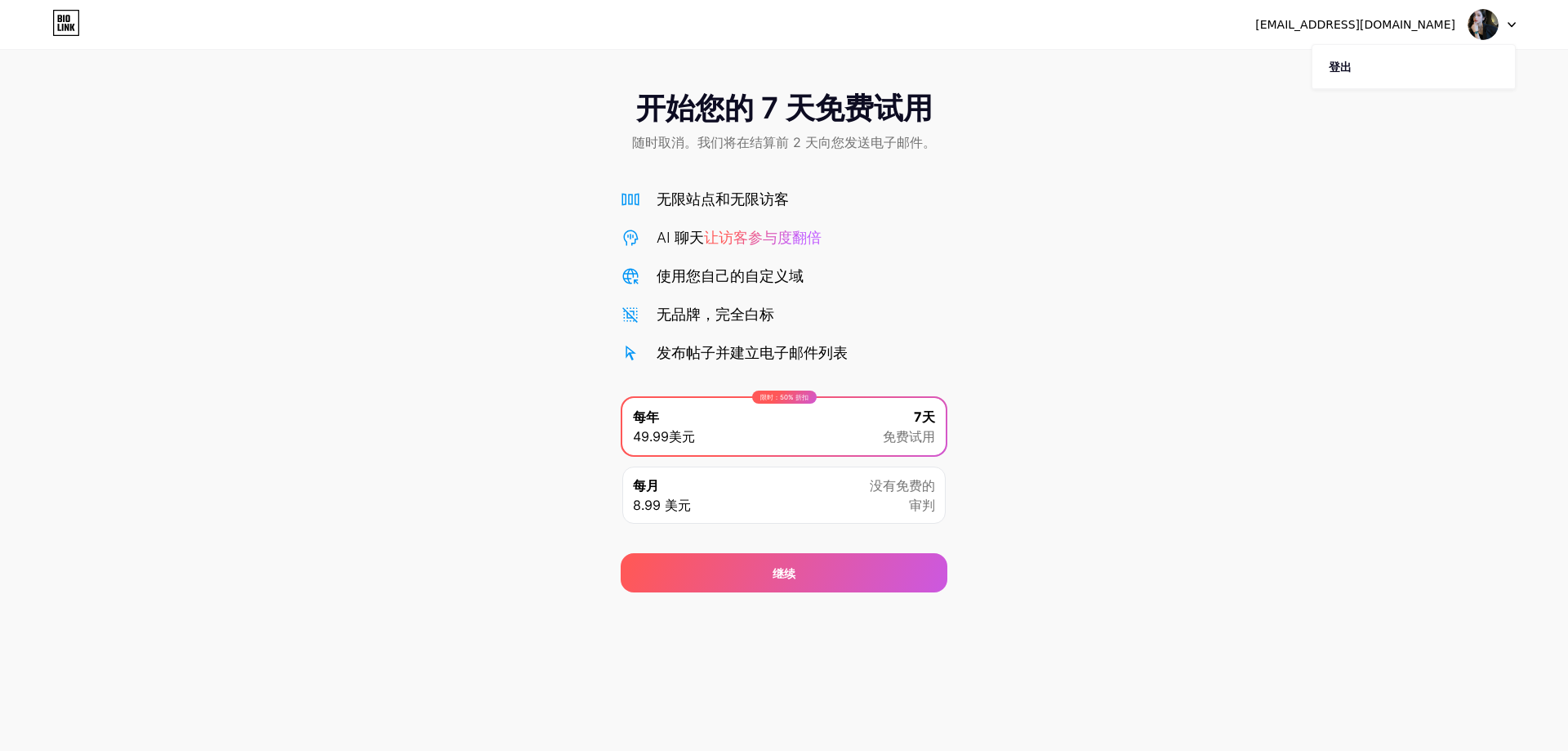
click at [55, 21] on icon at bounding box center [66, 22] width 28 height 26
click at [690, 479] on div "每月 8.99 美元" at bounding box center [662, 495] width 58 height 40
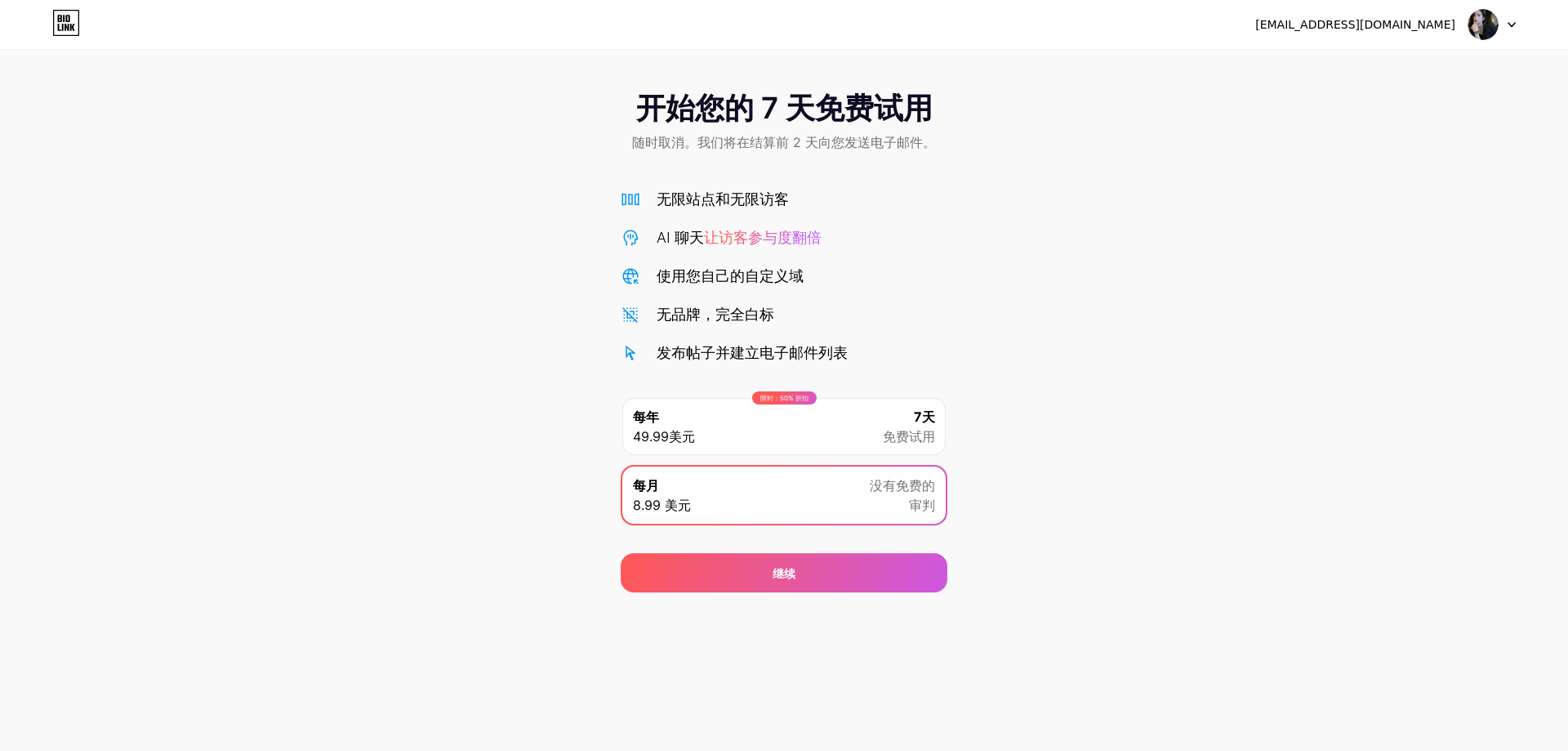
click at [743, 407] on div "限时：50% 折扣 每年 49.99美元 7天 免费试用" at bounding box center [784, 426] width 323 height 57
click at [695, 479] on div "每月 8.99 美元 没有免费的 审判" at bounding box center [784, 494] width 323 height 57
click at [720, 429] on div "限时：50% 折扣 每年 49.99美元 7天 免费试用" at bounding box center [784, 426] width 323 height 57
click at [710, 464] on div "限时：50% 折扣 每年 49.99美元 7天 免费试用 每月 8.99 美元 没有免费的 审判" at bounding box center [784, 465] width 327 height 137
click at [734, 429] on div "限时：50% 折扣 每年 49.99美元 7天 免费试用" at bounding box center [784, 426] width 323 height 57
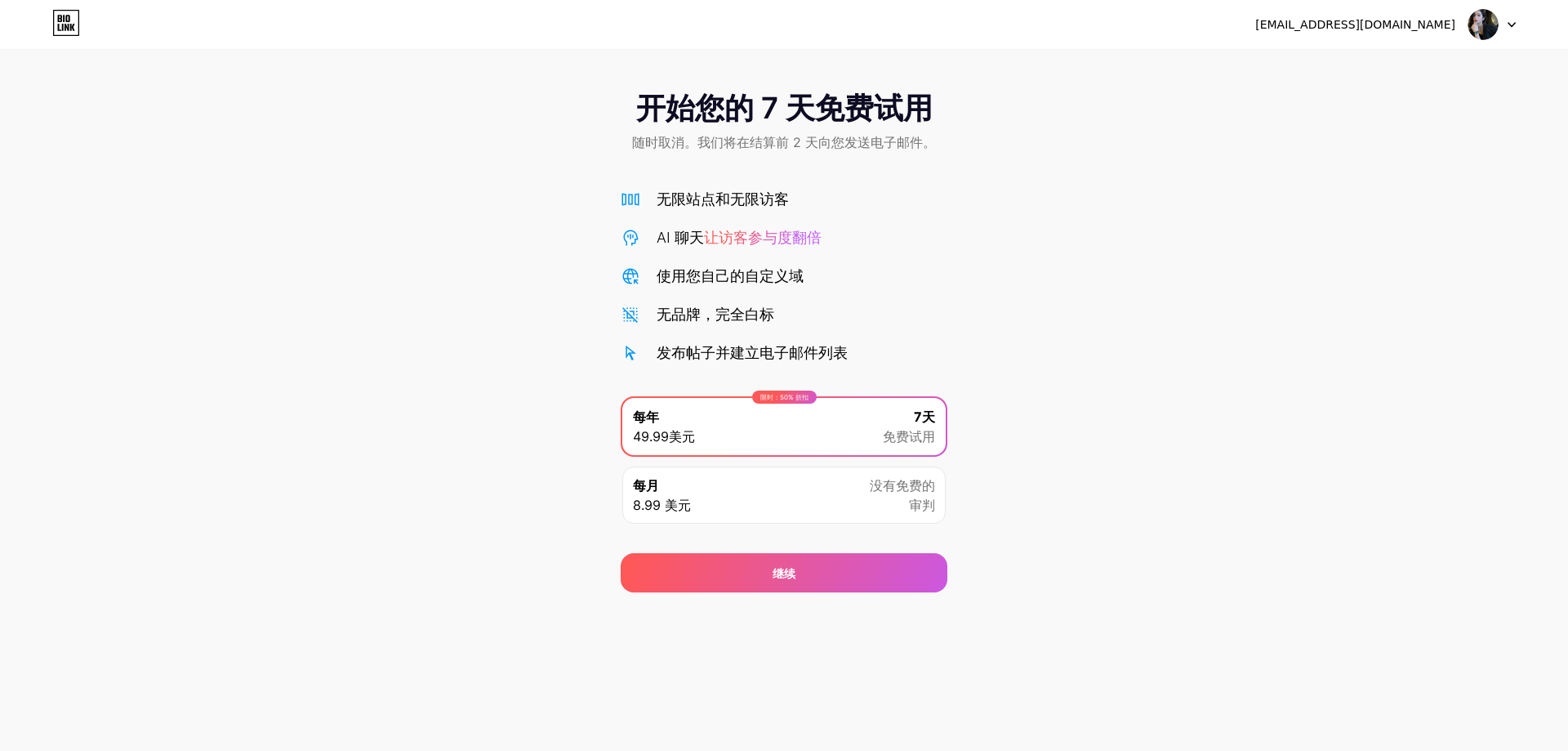
click at [702, 487] on div "每月 8.99 美元 没有免费的 审判" at bounding box center [784, 494] width 323 height 57
click at [737, 443] on div "限时：50% 折扣 每年 49.99美元 7天 免费试用" at bounding box center [784, 426] width 323 height 57
click at [735, 481] on div "每月 8.99 美元 没有免费的 审判" at bounding box center [784, 494] width 323 height 57
click at [758, 435] on div "限时：50% 折扣 每年 49.99美元 7天 免费试用" at bounding box center [784, 426] width 323 height 57
click at [761, 233] on font "让访客参与度翻倍" at bounding box center [763, 237] width 118 height 17
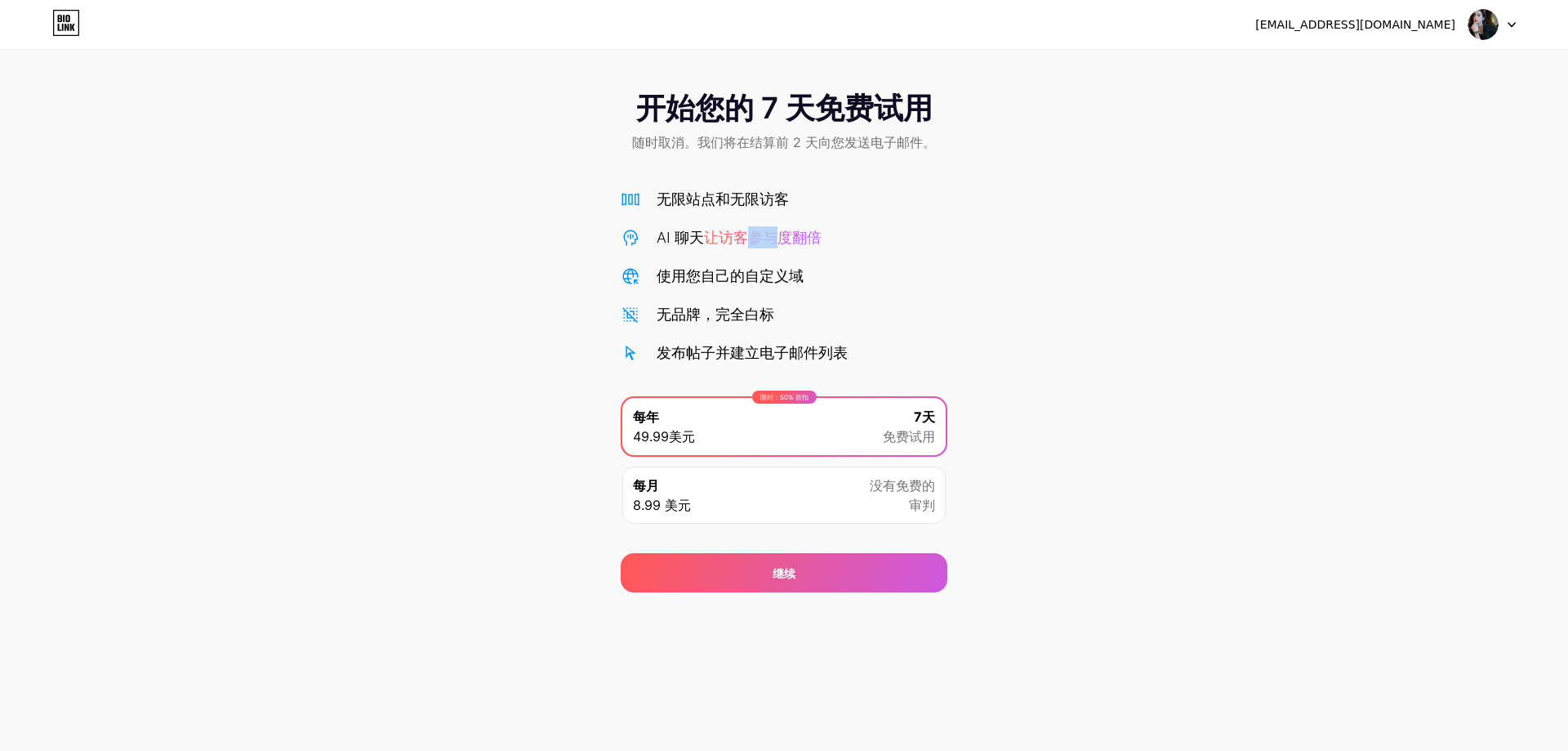
click at [761, 233] on font "让访客参与度翻倍" at bounding box center [763, 237] width 118 height 17
click at [735, 249] on div "无限站点和无限访客 AI 聊天 让访客参与度翻倍 使用您自己的自定义域 无品牌，完全白标 发布帖子并建立电子邮件列表" at bounding box center [784, 276] width 327 height 176
drag, startPoint x: 1526, startPoint y: 0, endPoint x: 1111, endPoint y: 42, distance: 417.1
click at [1111, 42] on div "h447513640892@gmail.com 登出" at bounding box center [784, 24] width 1568 height 49
